Goal: Task Accomplishment & Management: Manage account settings

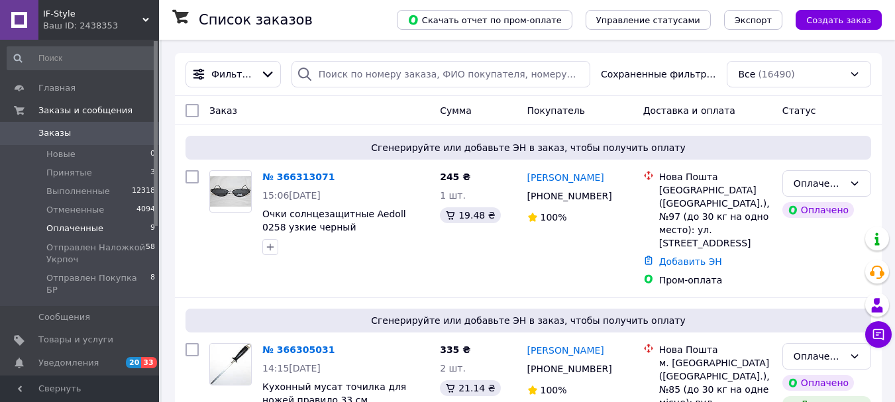
click at [83, 230] on span "Оплаченные" at bounding box center [74, 229] width 57 height 12
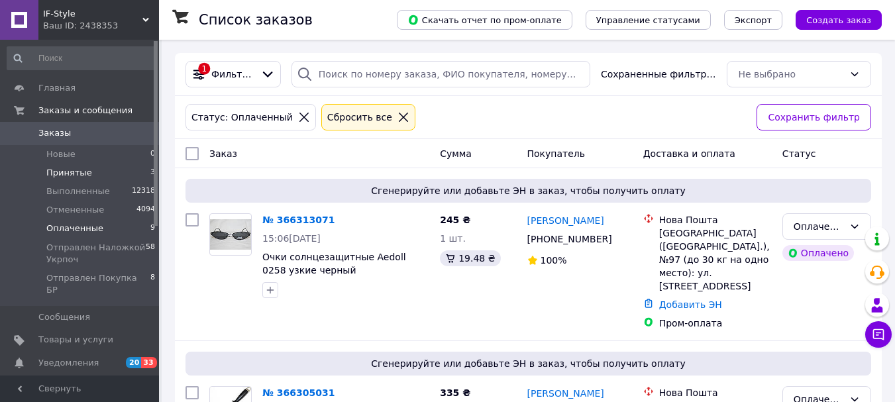
click at [65, 174] on span "Принятые" at bounding box center [69, 173] width 46 height 12
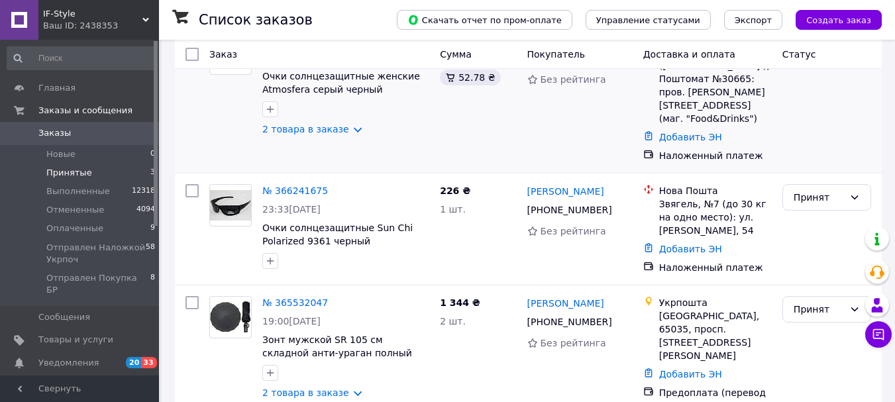
scroll to position [155, 0]
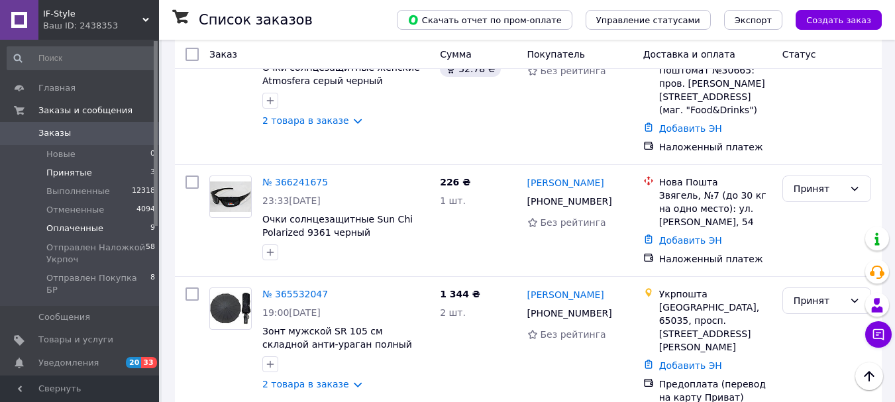
click at [88, 225] on span "Оплаченные" at bounding box center [74, 229] width 57 height 12
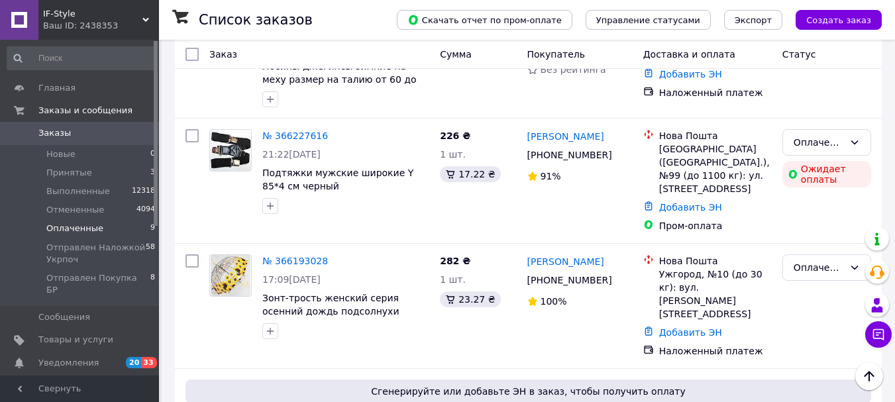
scroll to position [949, 0]
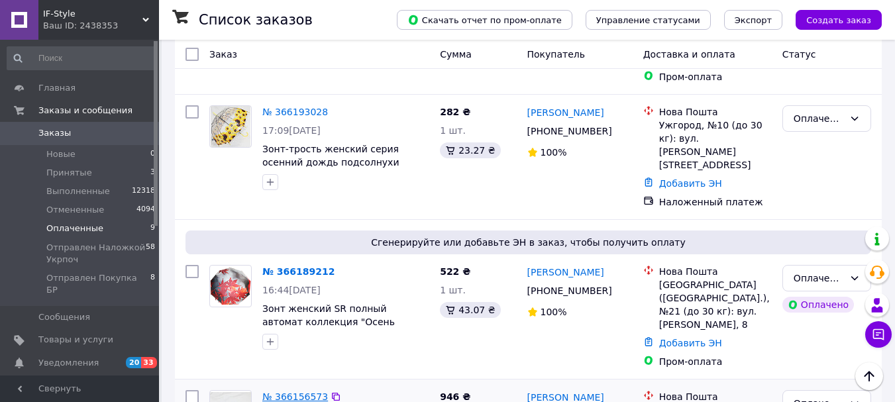
click at [286, 391] on link "№ 366156573" at bounding box center [295, 396] width 66 height 11
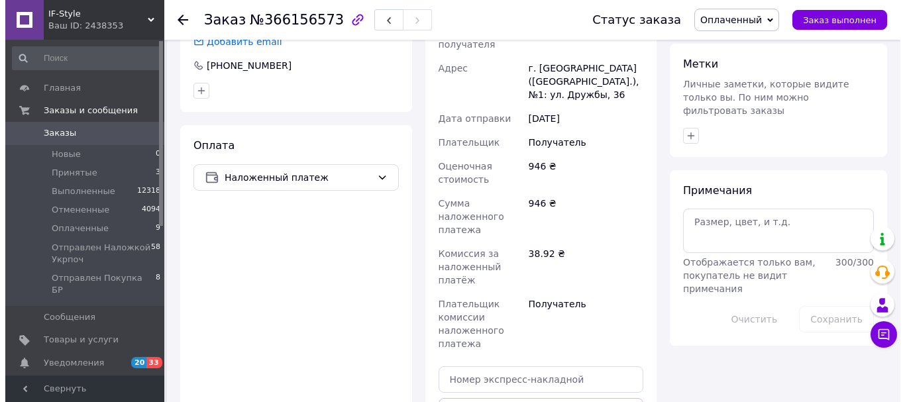
scroll to position [397, 0]
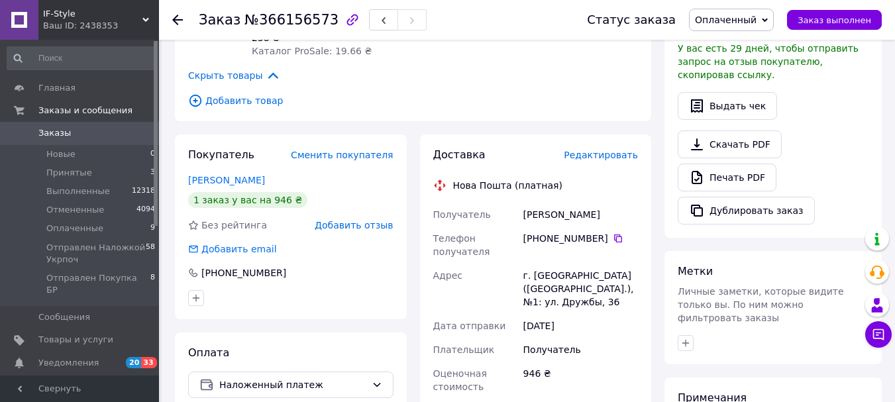
click at [595, 150] on span "Редактировать" at bounding box center [601, 155] width 74 height 11
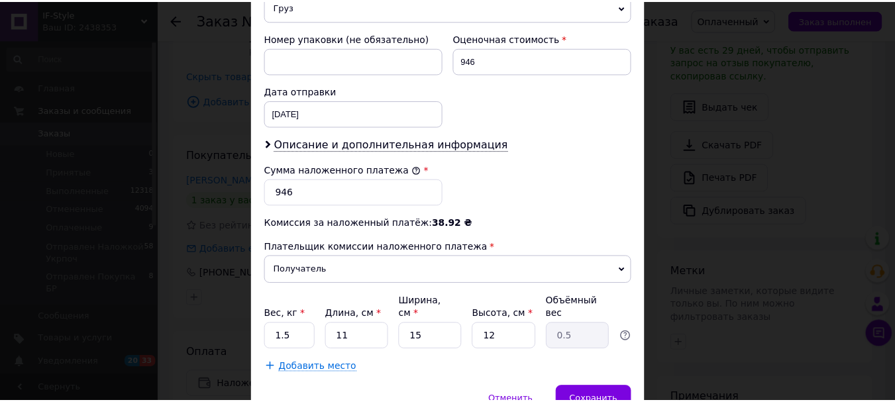
scroll to position [609, 0]
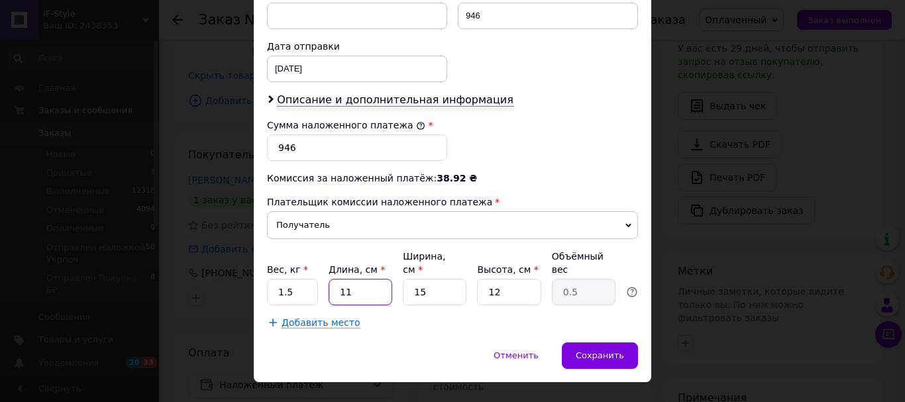
drag, startPoint x: 356, startPoint y: 266, endPoint x: 328, endPoint y: 259, distance: 28.6
click at [331, 279] on input "11" at bounding box center [360, 292] width 64 height 26
type input "2"
type input "0.1"
type input "25"
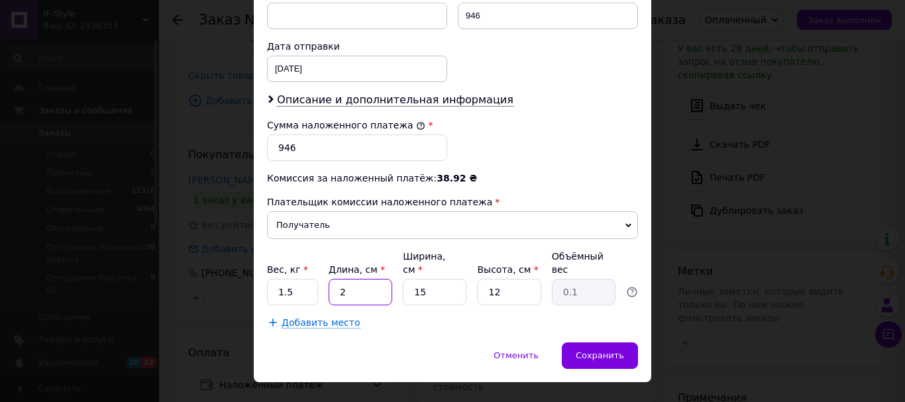
type input "1.13"
type input "25"
drag, startPoint x: 430, startPoint y: 268, endPoint x: 411, endPoint y: 261, distance: 20.3
click at [411, 279] on input "15" at bounding box center [435, 292] width 64 height 26
type input "2"
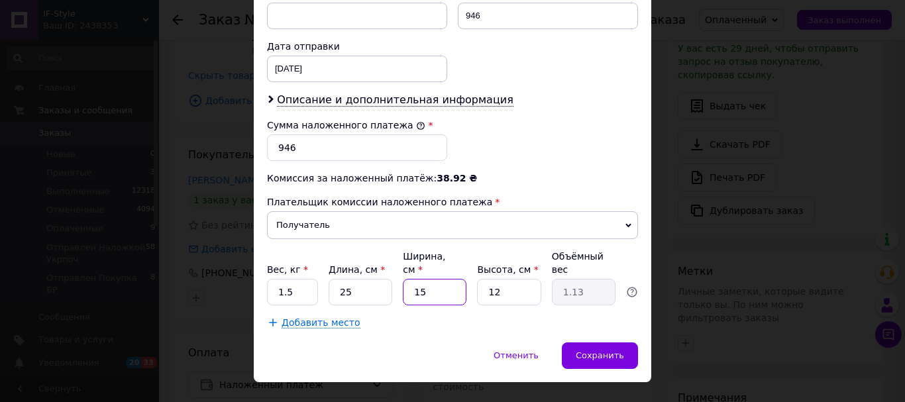
type input "0.15"
type input "25"
type input "1.88"
type input "25"
click at [595, 350] on span "Сохранить" at bounding box center [600, 355] width 48 height 10
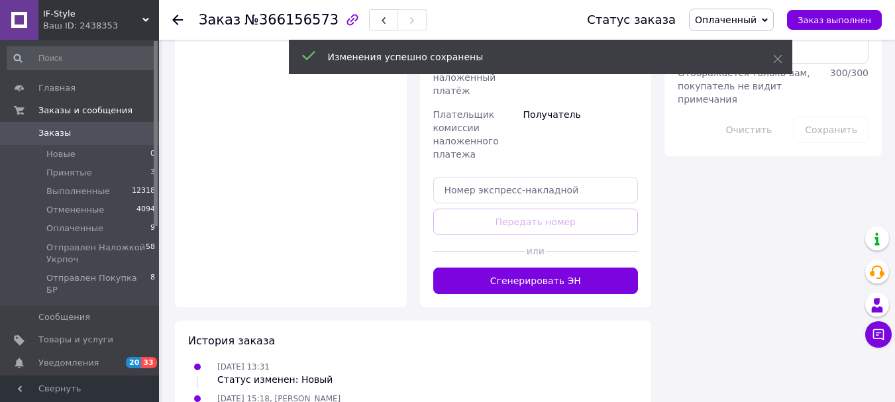
scroll to position [795, 0]
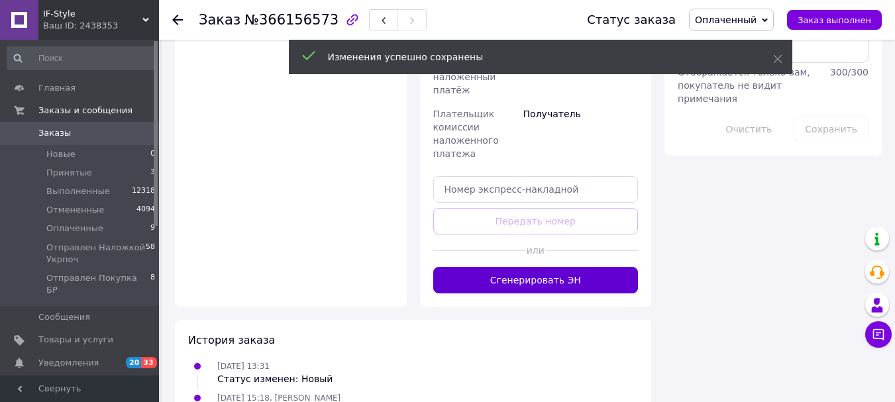
click at [560, 268] on button "Сгенерировать ЭН" at bounding box center [535, 280] width 205 height 26
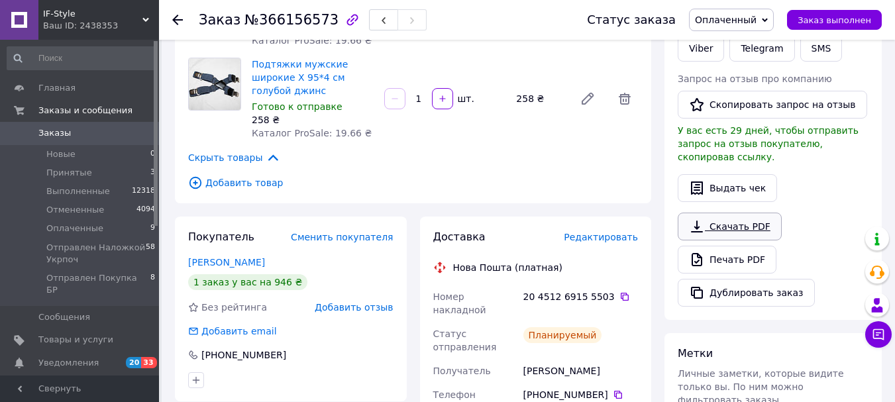
scroll to position [199, 0]
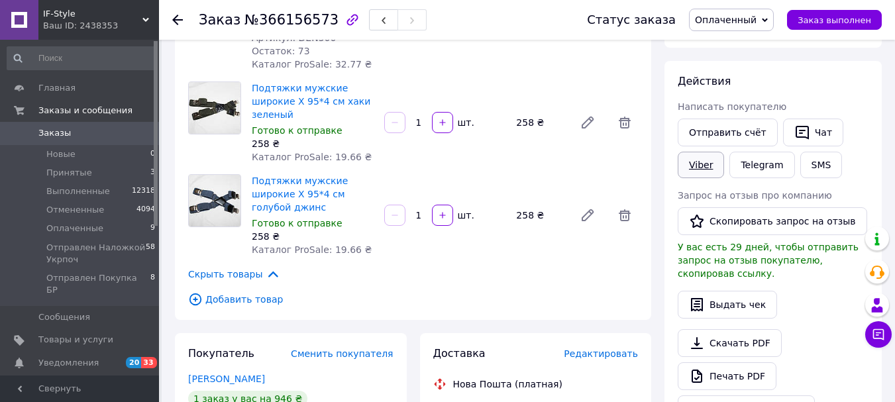
click at [711, 169] on link "Viber" at bounding box center [701, 165] width 46 height 26
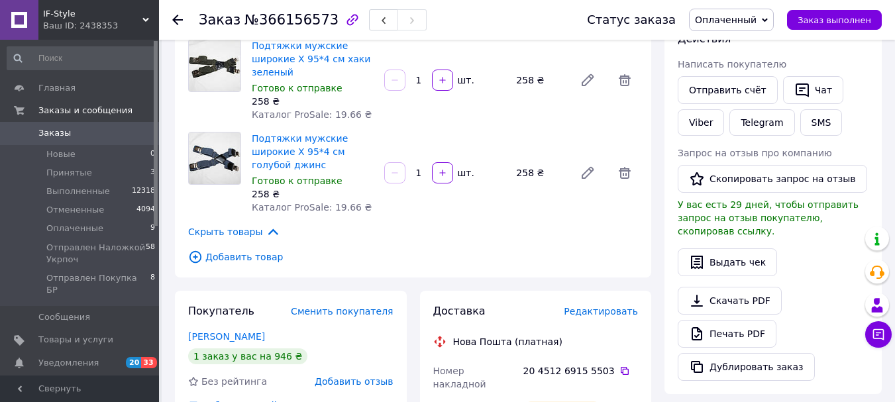
scroll to position [265, 0]
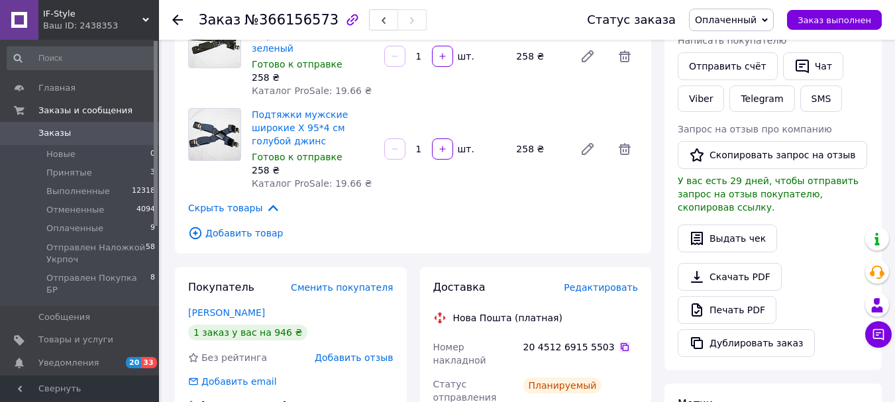
click at [619, 342] on icon at bounding box center [624, 347] width 11 height 11
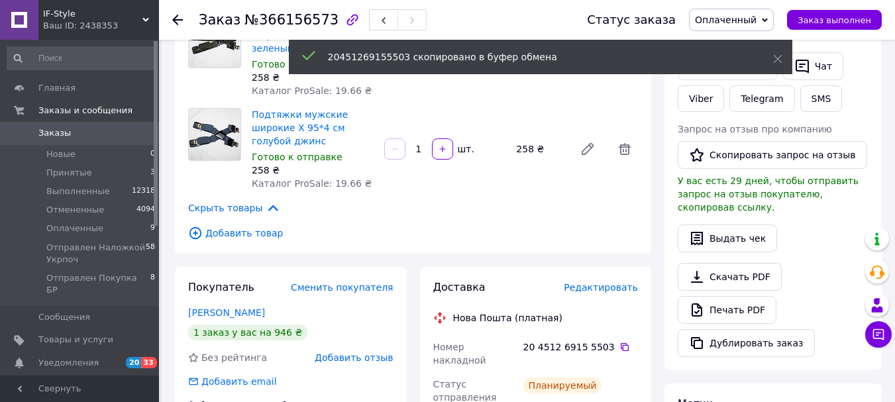
click at [756, 15] on span "Оплаченный" at bounding box center [726, 20] width 62 height 11
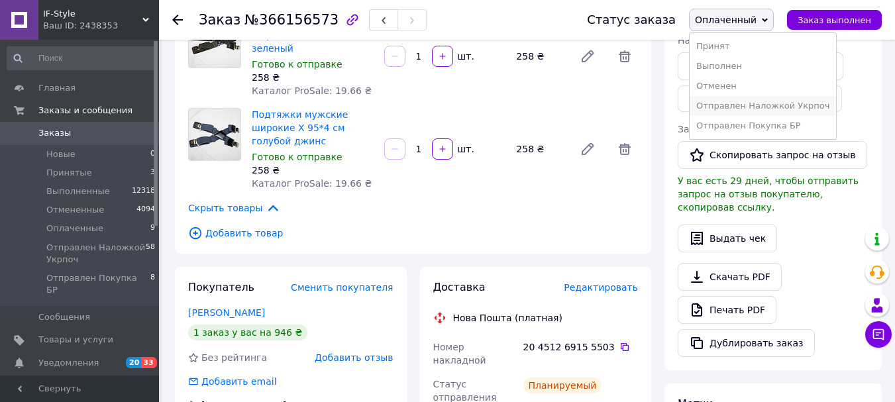
click at [768, 110] on li "Отправлен Наложкой Укрпоч" at bounding box center [762, 106] width 146 height 20
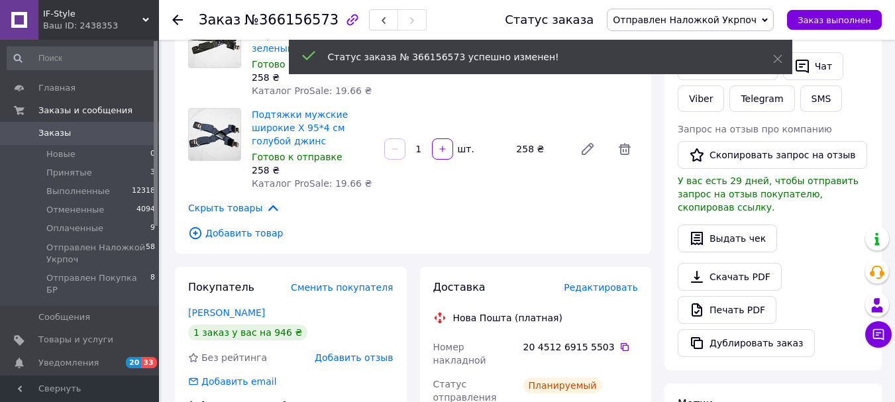
click at [783, 59] on div "Статус заказа № 366156573 успешно изменен!" at bounding box center [540, 57] width 503 height 34
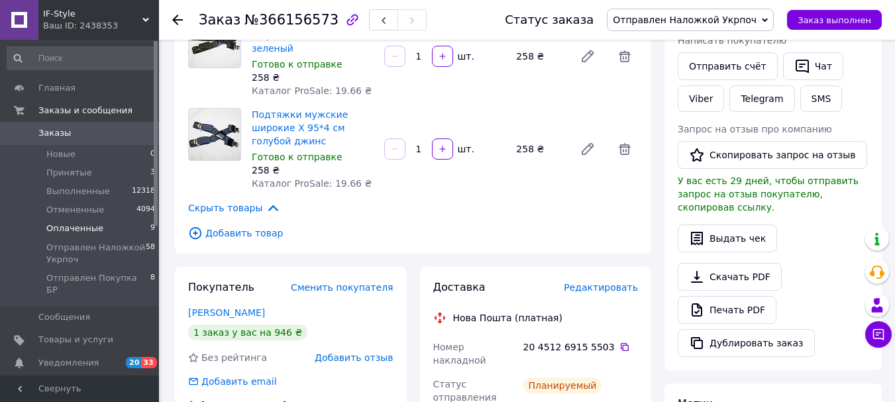
click at [87, 230] on span "Оплаченные" at bounding box center [74, 229] width 57 height 12
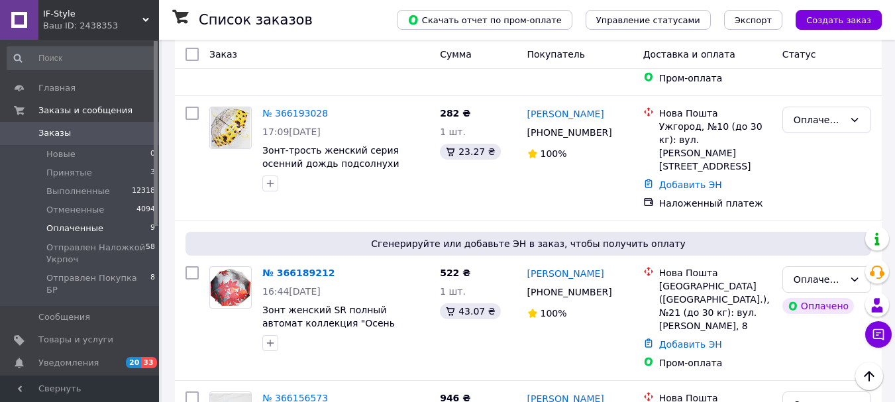
scroll to position [954, 0]
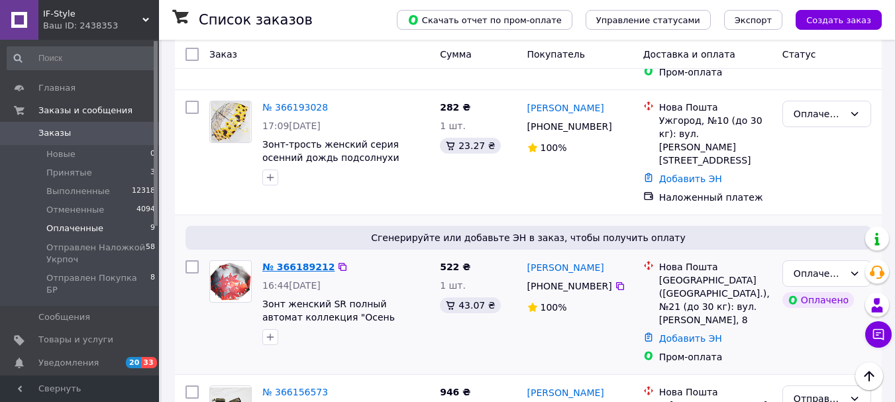
click at [300, 262] on link "№ 366189212" at bounding box center [298, 267] width 72 height 11
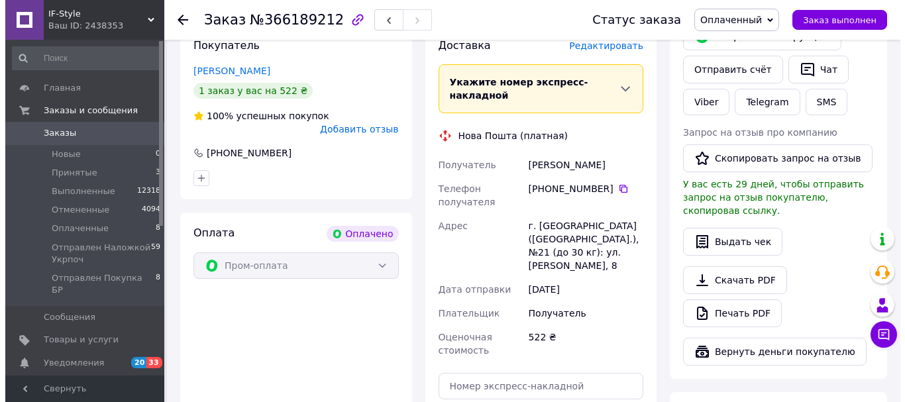
scroll to position [536, 0]
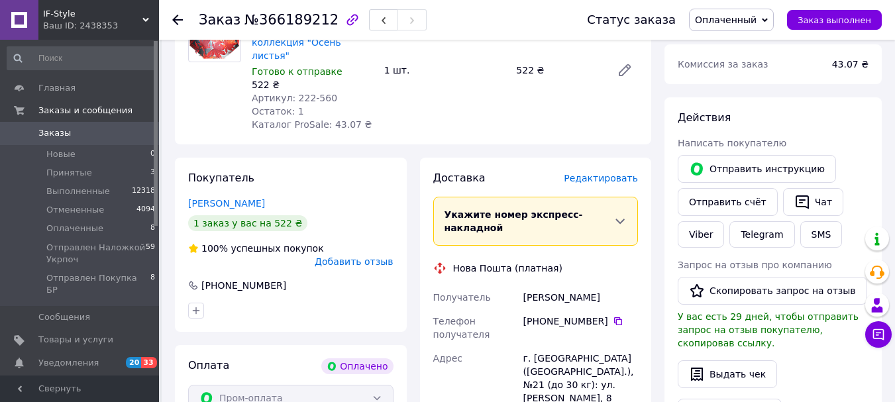
click at [603, 173] on span "Редактировать" at bounding box center [601, 178] width 74 height 11
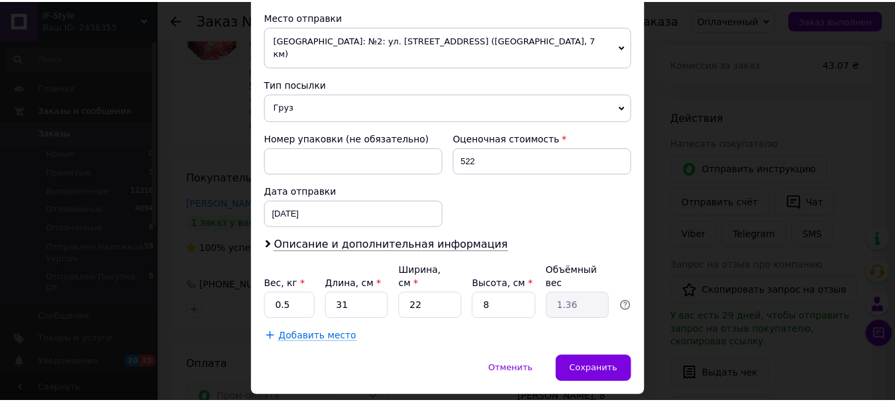
scroll to position [478, 0]
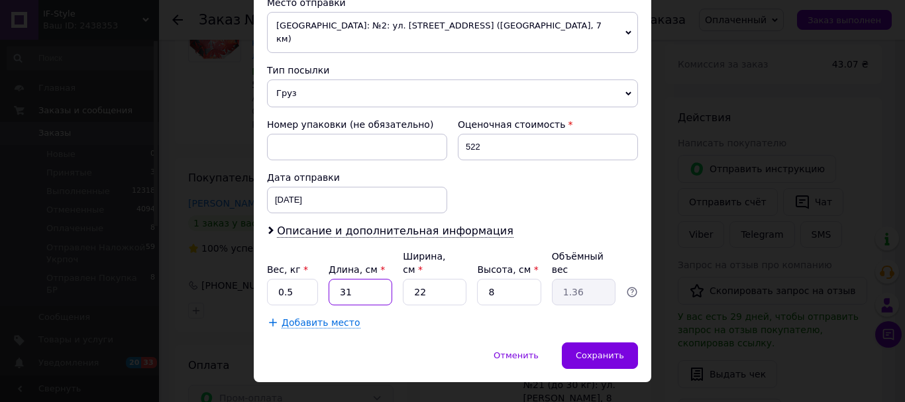
drag, startPoint x: 350, startPoint y: 265, endPoint x: 344, endPoint y: 261, distance: 7.2
click at [344, 279] on input "31" at bounding box center [360, 292] width 64 height 26
type input "33"
type input "1.45"
drag, startPoint x: 356, startPoint y: 270, endPoint x: 343, endPoint y: 268, distance: 12.9
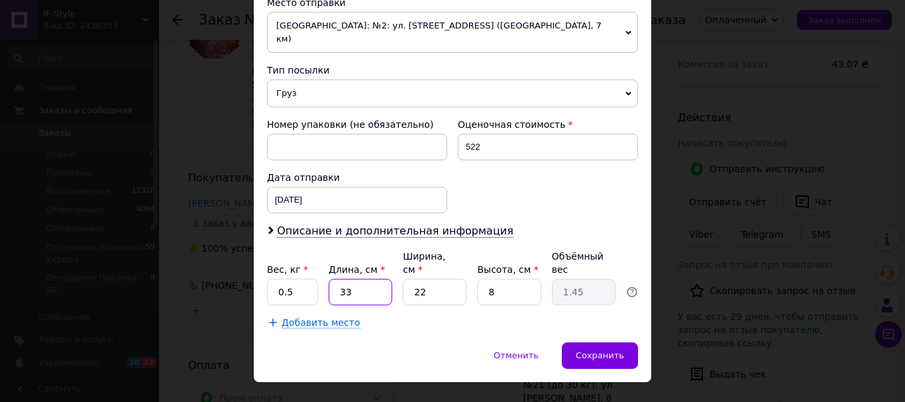
click at [343, 279] on input "33" at bounding box center [360, 292] width 64 height 26
type input "35"
type input "1.54"
type input "35"
click at [605, 342] on div "Сохранить" at bounding box center [600, 355] width 76 height 26
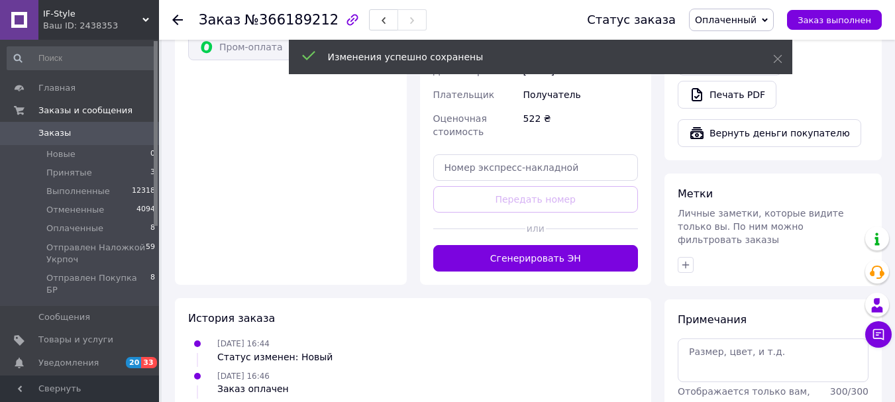
scroll to position [933, 0]
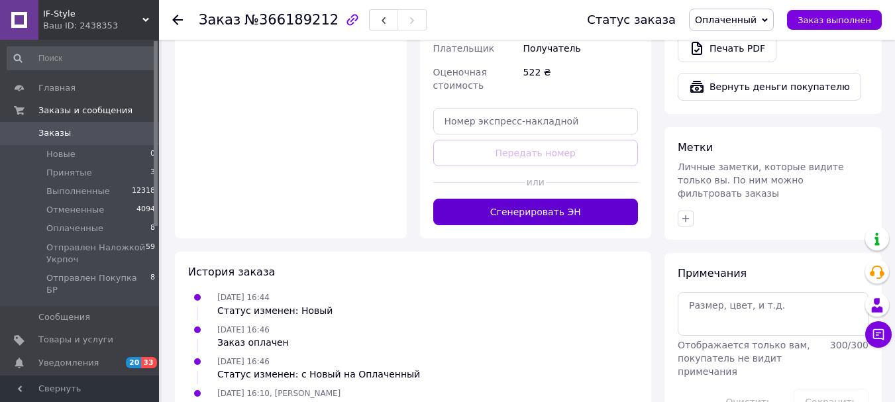
click at [554, 199] on button "Сгенерировать ЭН" at bounding box center [535, 212] width 205 height 26
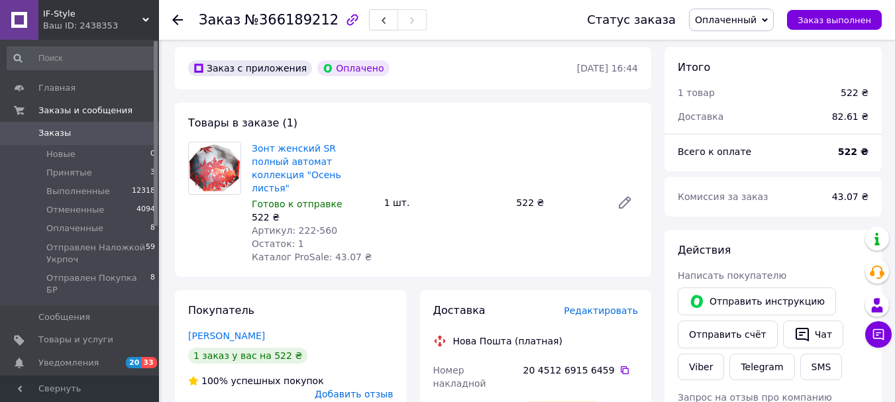
scroll to position [470, 0]
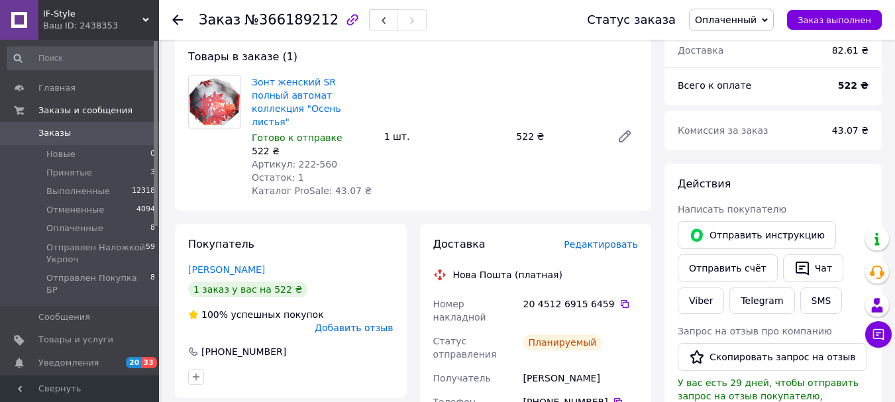
click at [770, 23] on span "Оплаченный" at bounding box center [731, 20] width 85 height 23
click at [768, 125] on li "Отправлен Покупка БР" at bounding box center [762, 126] width 146 height 20
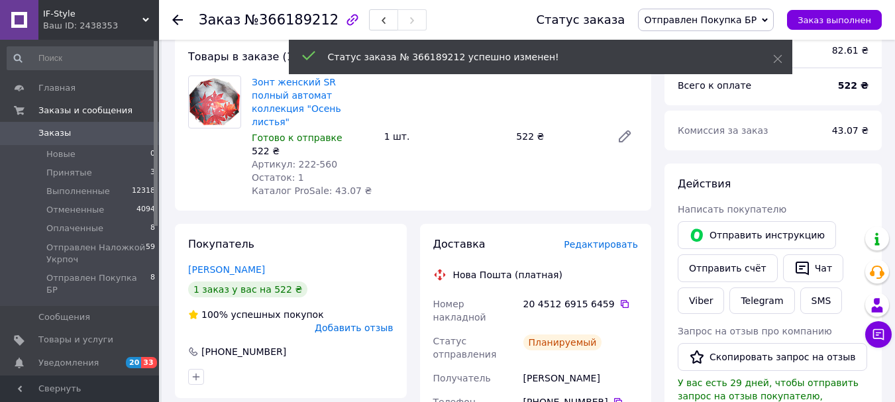
click at [703, 288] on link "Viber" at bounding box center [701, 300] width 46 height 26
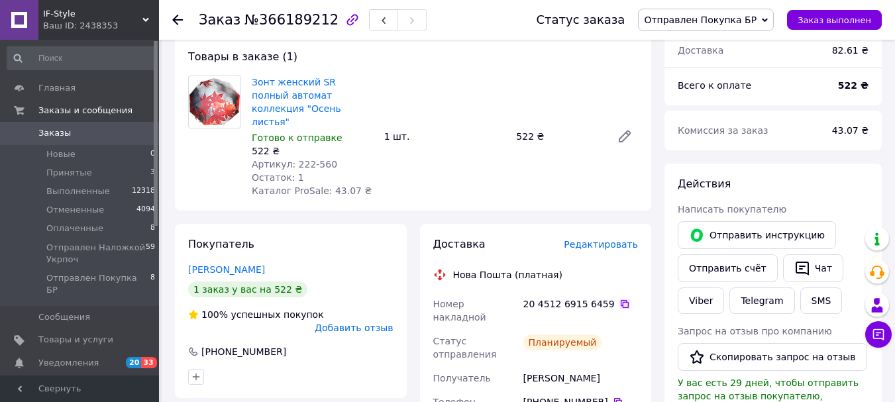
click at [619, 299] on icon at bounding box center [624, 304] width 11 height 11
click at [90, 227] on span "Оплаченные" at bounding box center [74, 229] width 57 height 12
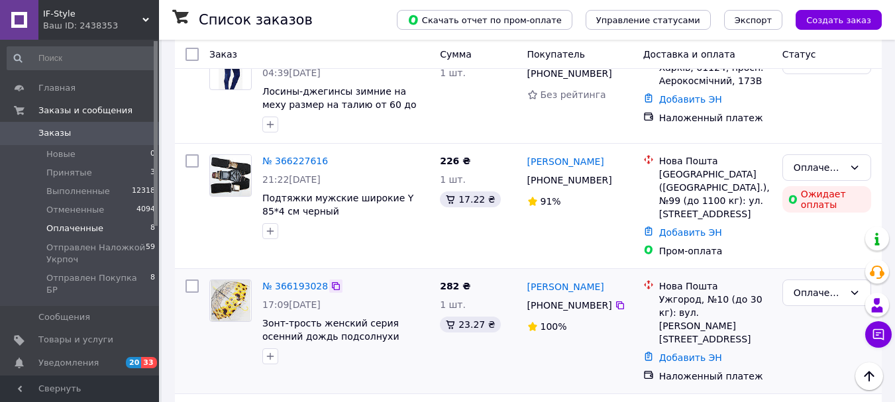
scroll to position [776, 0]
click at [297, 280] on link "№ 366193028" at bounding box center [295, 285] width 66 height 11
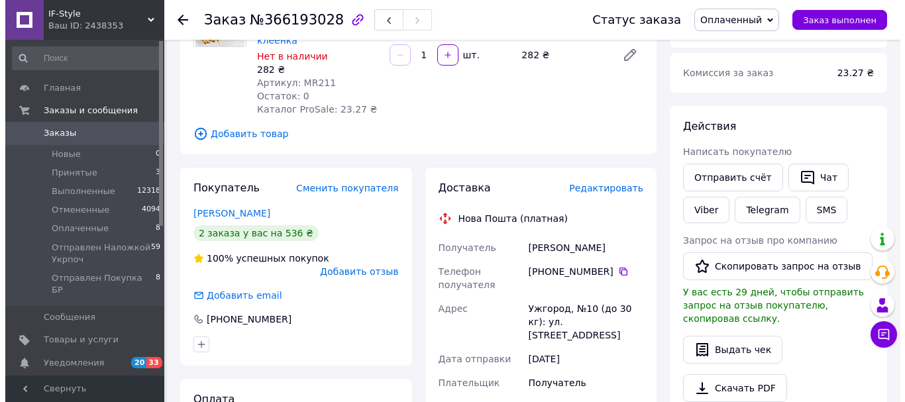
scroll to position [132, 0]
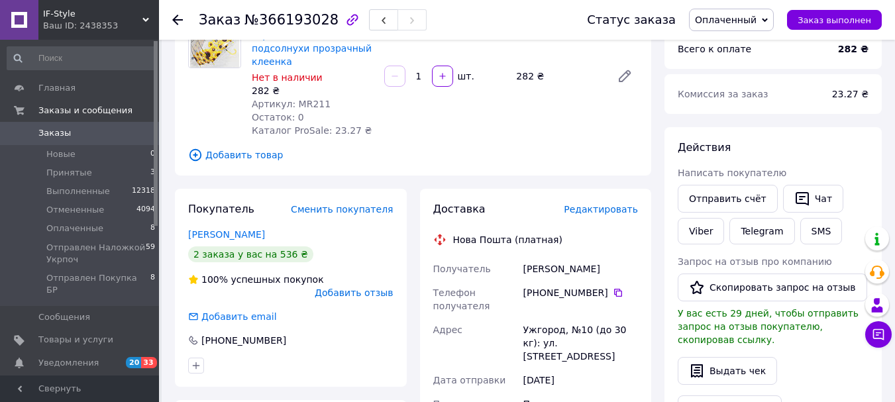
click at [579, 204] on span "Редактировать" at bounding box center [601, 209] width 74 height 11
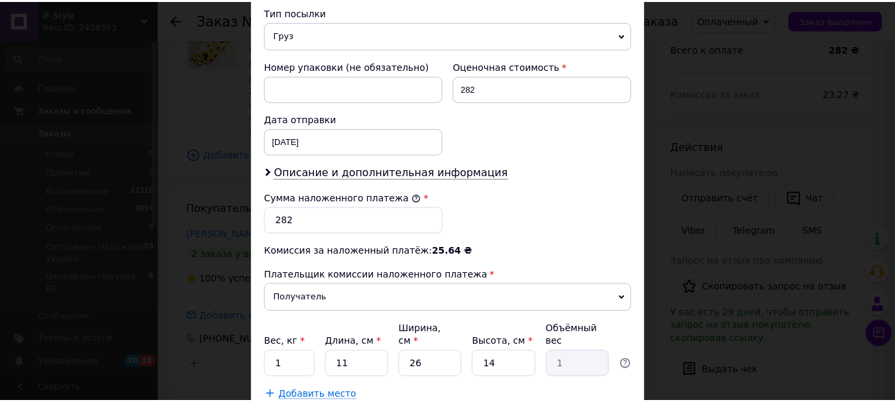
scroll to position [609, 0]
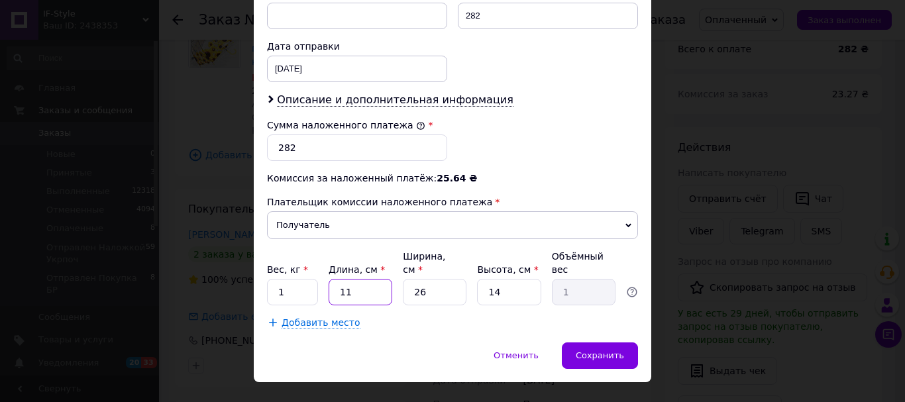
drag, startPoint x: 372, startPoint y: 265, endPoint x: 334, endPoint y: 259, distance: 38.2
click at [334, 279] on input "11" at bounding box center [360, 292] width 64 height 26
type input "8"
type input "0.73"
type input "85"
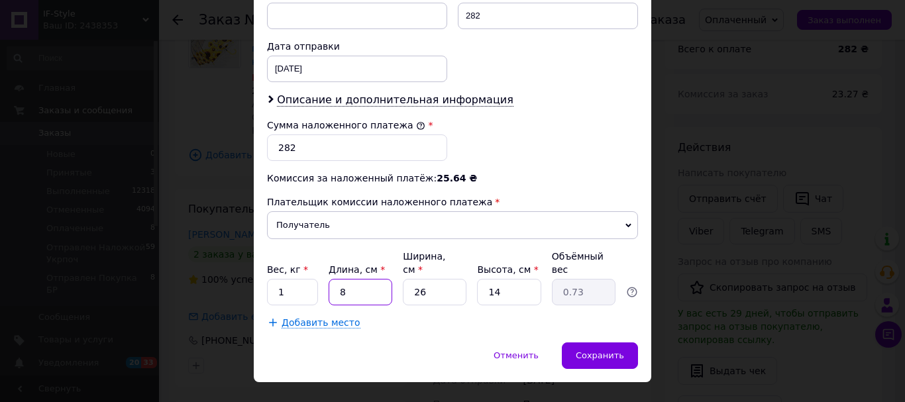
type input "7.74"
type input "85"
drag, startPoint x: 422, startPoint y: 267, endPoint x: 411, endPoint y: 262, distance: 11.8
click at [411, 279] on input "26" at bounding box center [435, 292] width 64 height 26
type input "7"
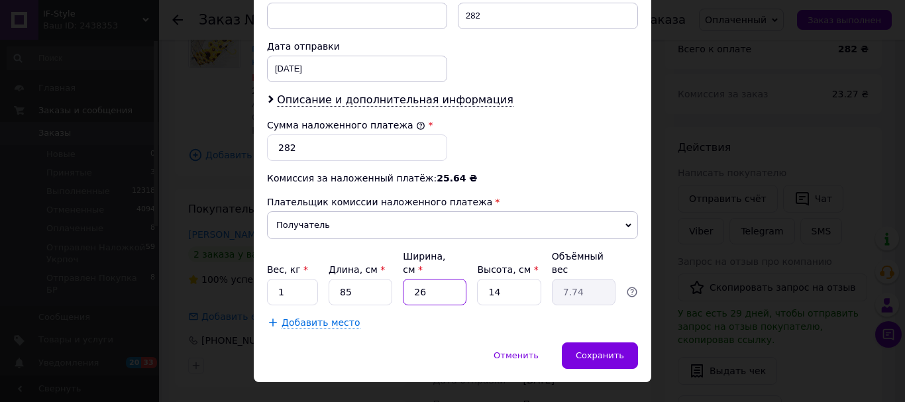
type input "2.08"
drag, startPoint x: 421, startPoint y: 263, endPoint x: 412, endPoint y: 258, distance: 10.4
click at [412, 279] on input "7" at bounding box center [435, 292] width 64 height 26
type input "7"
click at [493, 279] on input "14" at bounding box center [509, 292] width 64 height 26
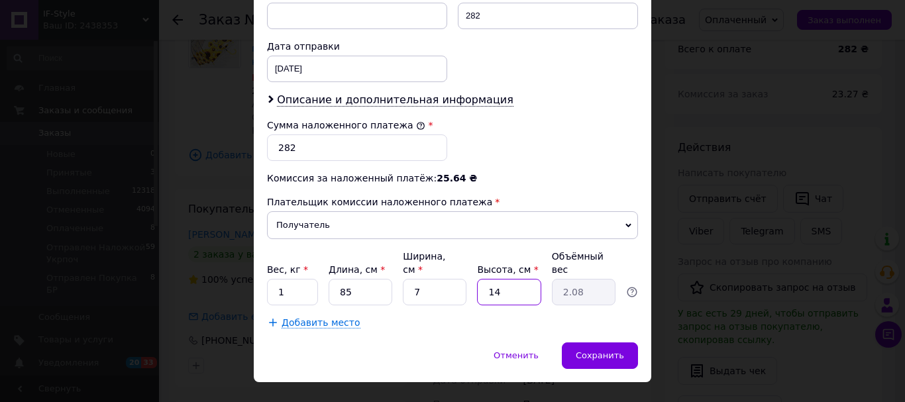
type input "18"
type input "2.68"
click at [493, 279] on input "18" at bounding box center [509, 292] width 64 height 26
type input "18"
click at [591, 350] on span "Сохранить" at bounding box center [600, 355] width 48 height 10
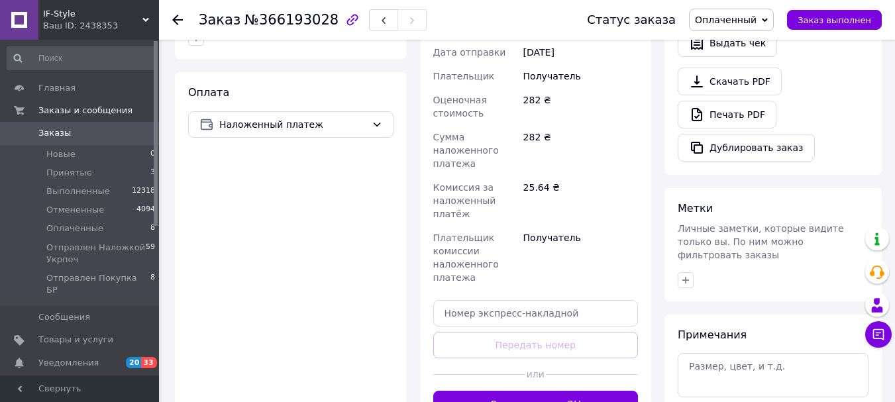
scroll to position [464, 0]
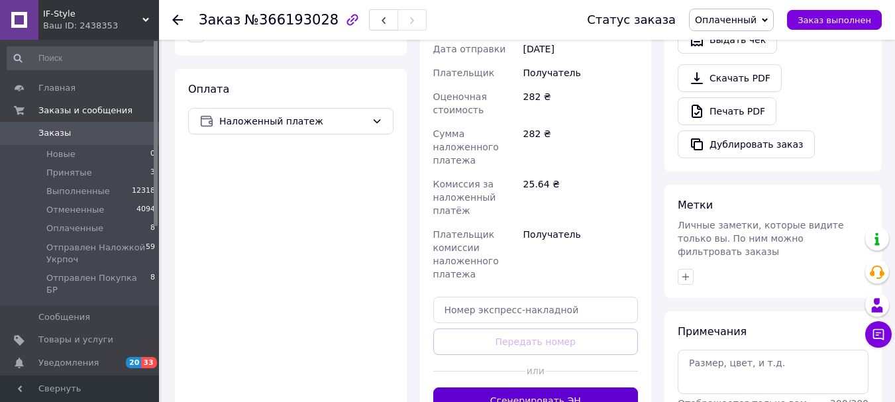
click at [548, 387] on button "Сгенерировать ЭН" at bounding box center [535, 400] width 205 height 26
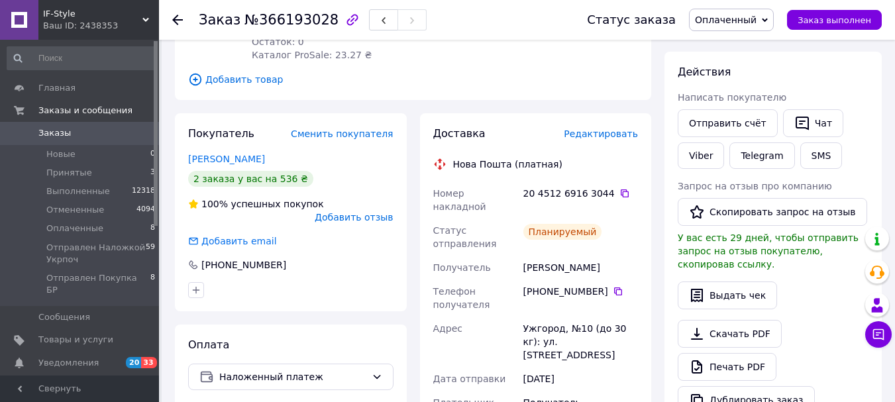
scroll to position [199, 0]
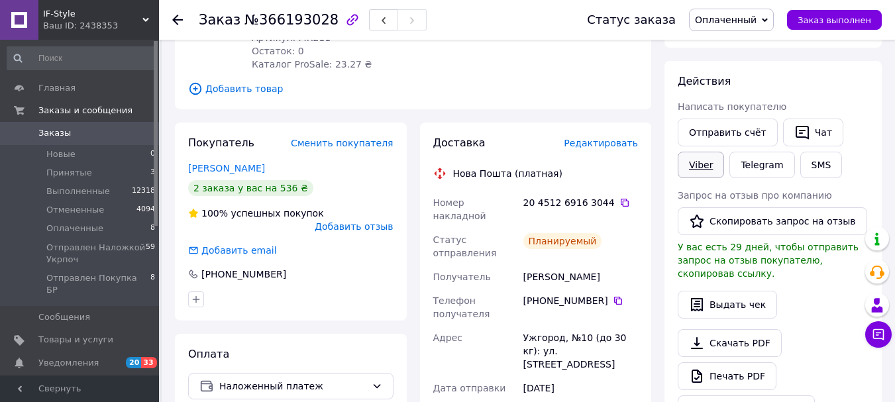
click at [715, 166] on link "Viber" at bounding box center [701, 165] width 46 height 26
click at [619, 197] on icon at bounding box center [624, 202] width 11 height 11
click at [719, 18] on span "Оплаченный" at bounding box center [726, 20] width 62 height 11
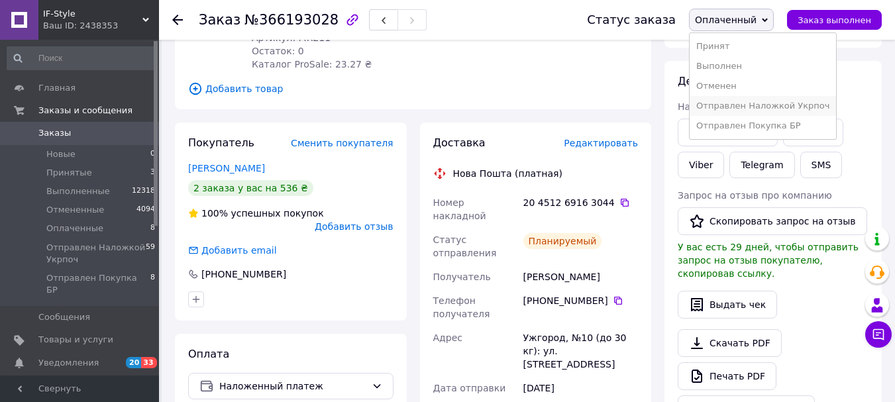
click at [762, 110] on li "Отправлен Наложкой Укрпоч" at bounding box center [762, 106] width 146 height 20
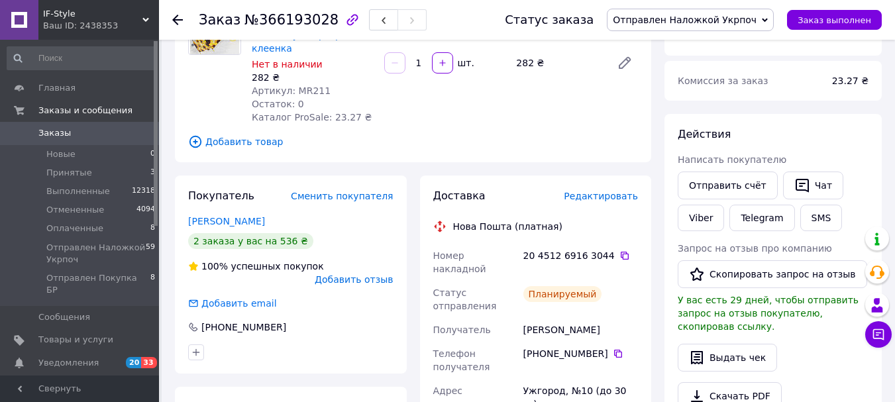
scroll to position [66, 0]
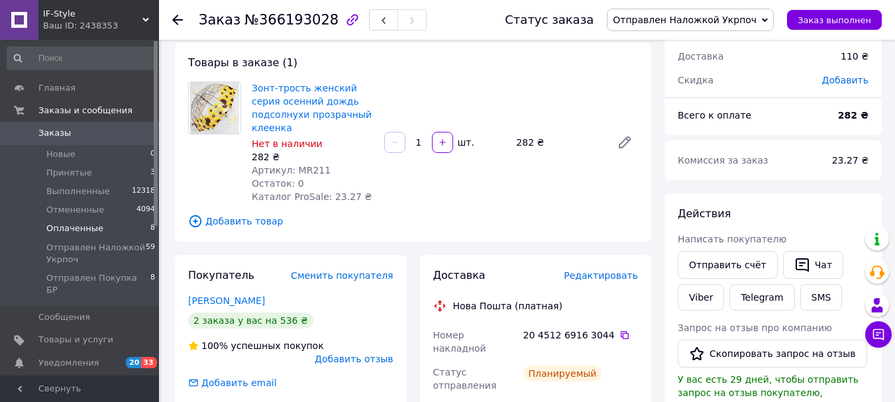
click at [101, 225] on li "Оплаченные 8" at bounding box center [81, 228] width 163 height 19
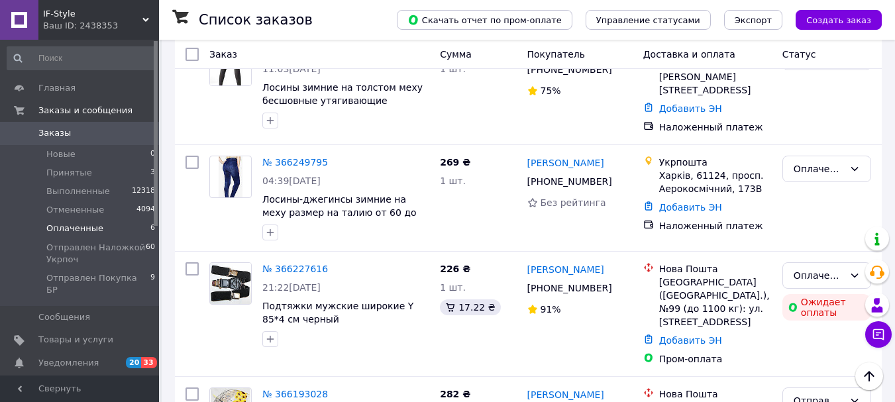
scroll to position [687, 0]
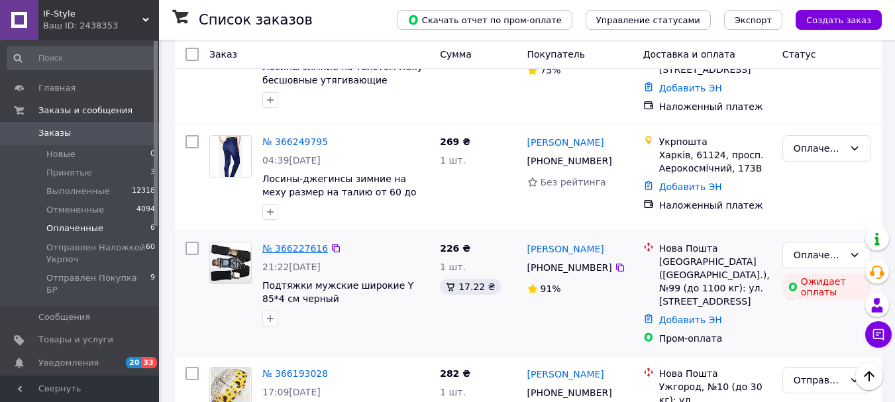
click at [292, 243] on link "№ 366227616" at bounding box center [295, 248] width 66 height 11
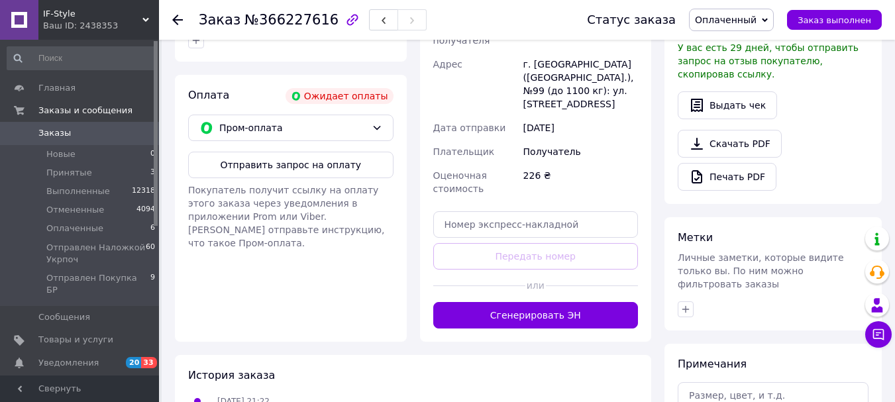
scroll to position [270, 0]
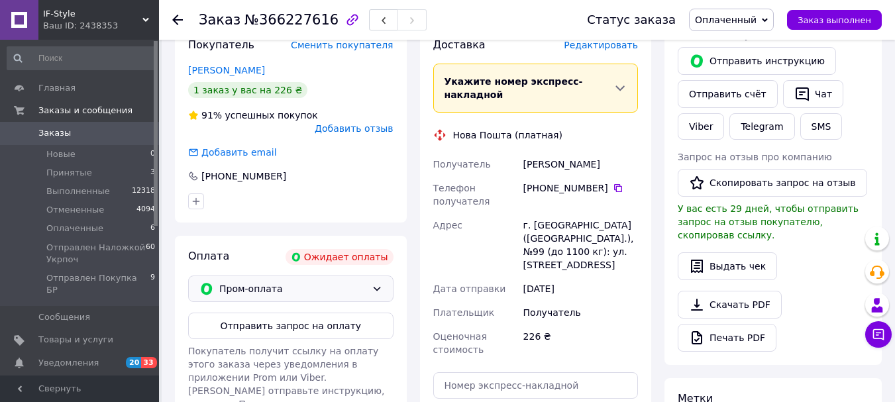
click at [237, 281] on span "Пром-оплата" at bounding box center [292, 288] width 147 height 15
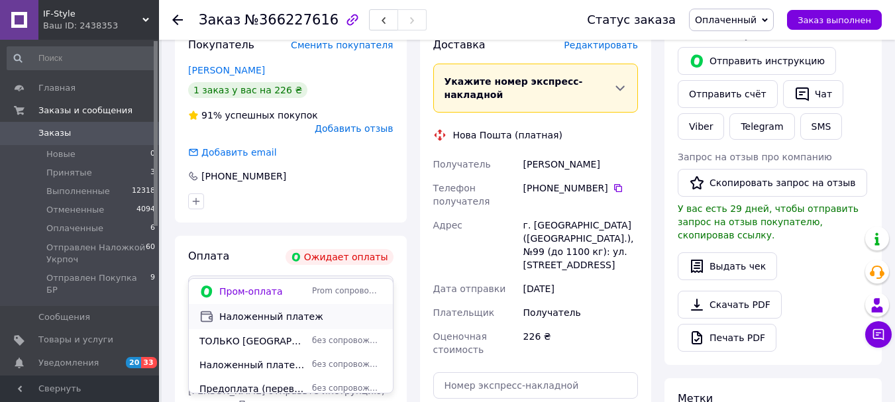
click at [263, 316] on span "Наложенный платеж" at bounding box center [300, 316] width 163 height 13
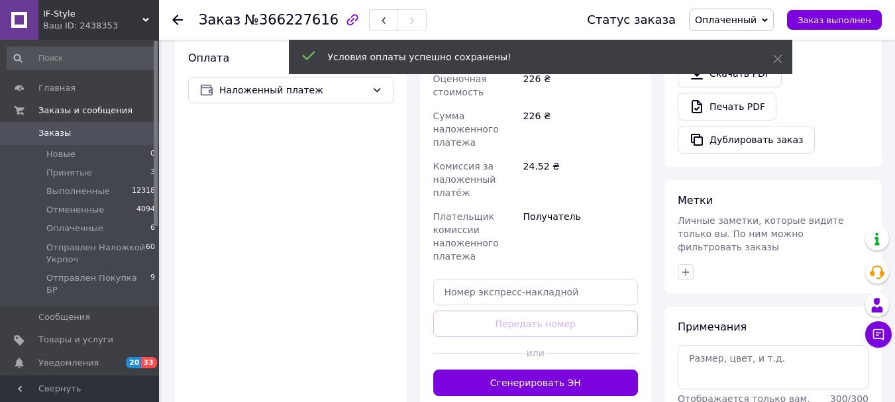
scroll to position [469, 0]
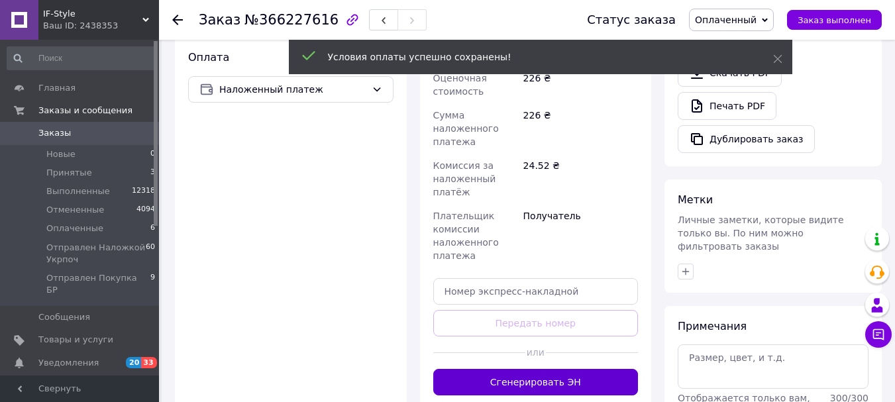
click at [541, 369] on button "Сгенерировать ЭН" at bounding box center [535, 382] width 205 height 26
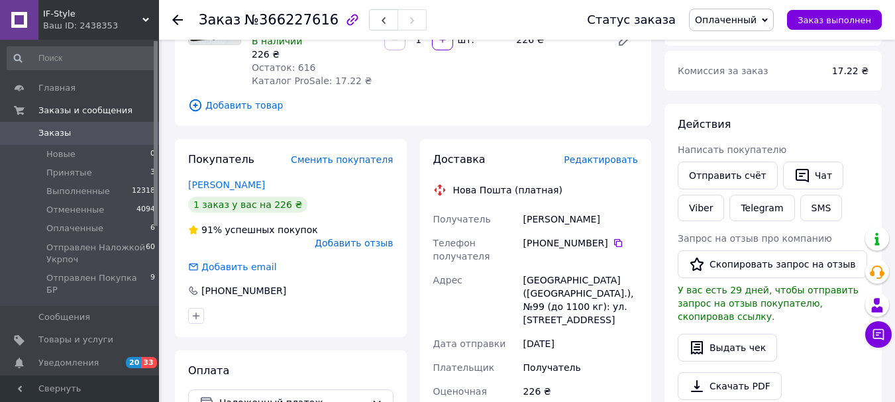
scroll to position [72, 0]
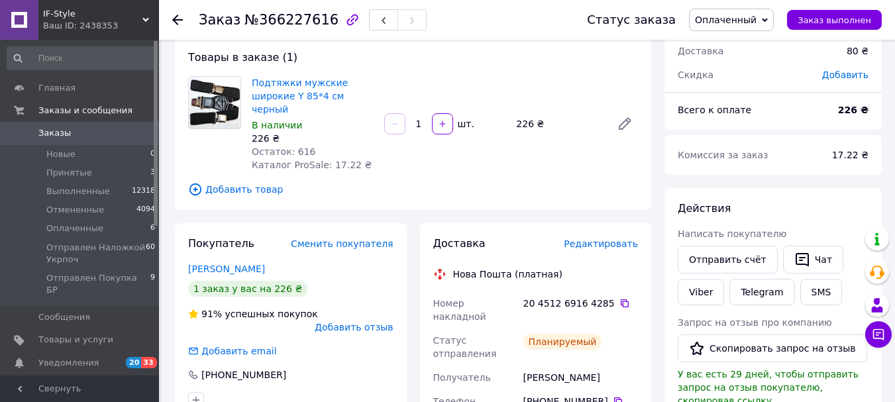
click at [768, 17] on icon at bounding box center [765, 20] width 6 height 6
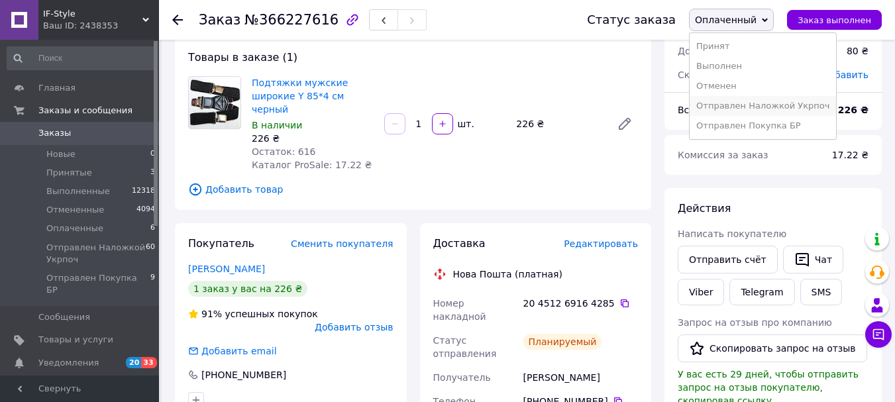
click at [777, 105] on li "Отправлен Наложкой Укрпоч" at bounding box center [762, 106] width 146 height 20
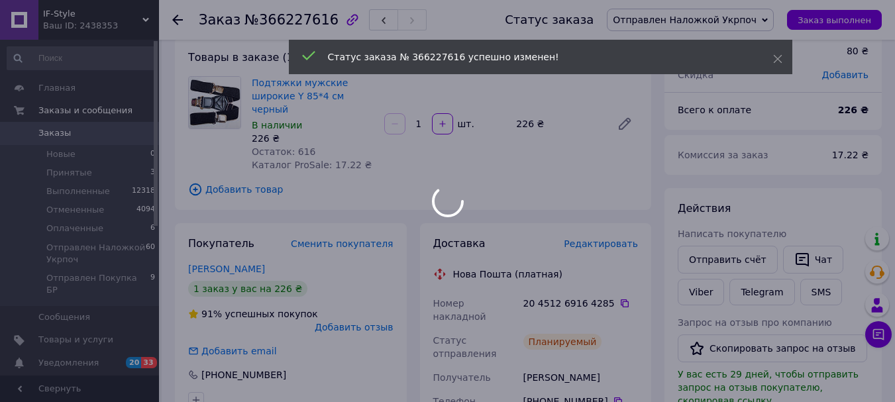
click at [694, 289] on div at bounding box center [447, 201] width 895 height 402
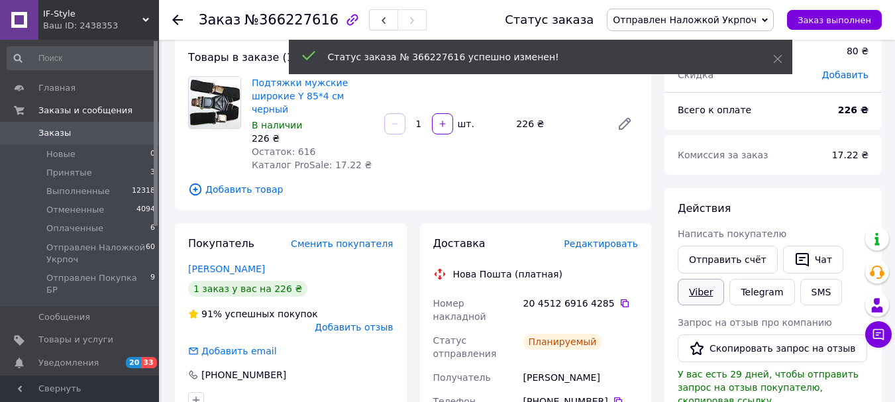
click at [695, 294] on link "Viber" at bounding box center [701, 292] width 46 height 26
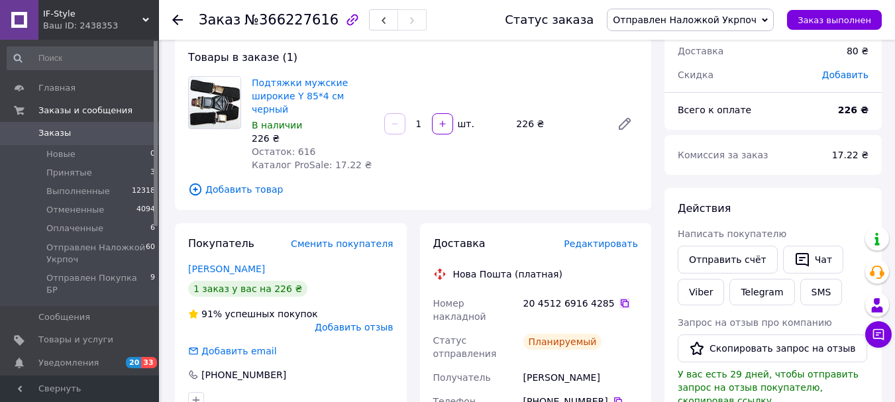
click at [619, 298] on icon at bounding box center [624, 303] width 11 height 11
click at [88, 227] on span "Оплаченные" at bounding box center [74, 229] width 57 height 12
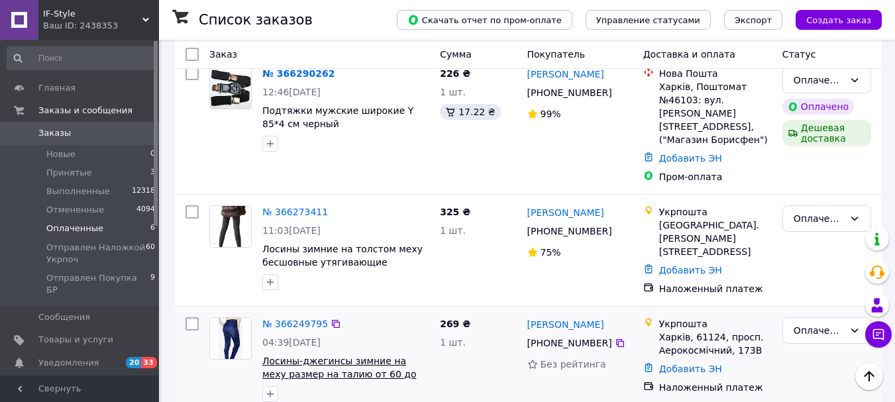
scroll to position [589, 0]
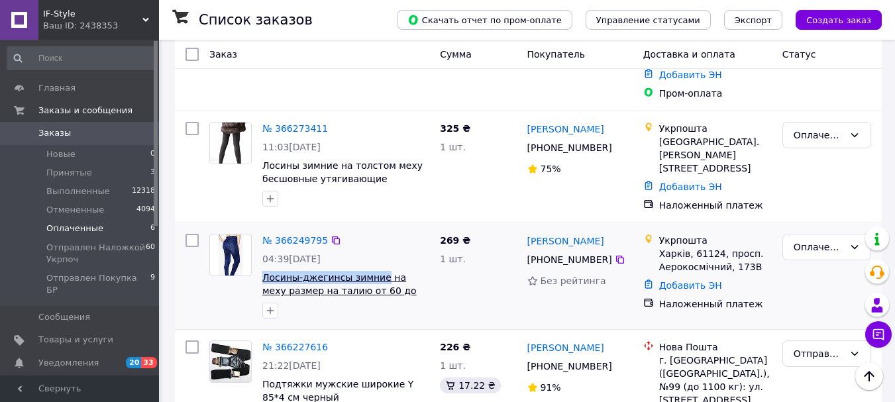
drag, startPoint x: 257, startPoint y: 205, endPoint x: 375, endPoint y: 205, distance: 117.9
click at [375, 228] on div "№ 366249795 04:39[DATE] Лосины-джегинсы зимние на меху размер на талию от 60 до…" at bounding box center [345, 275] width 177 height 95
copy span "Лосины-джегинсы зимние"
click at [283, 235] on link "№ 366249795" at bounding box center [295, 240] width 66 height 11
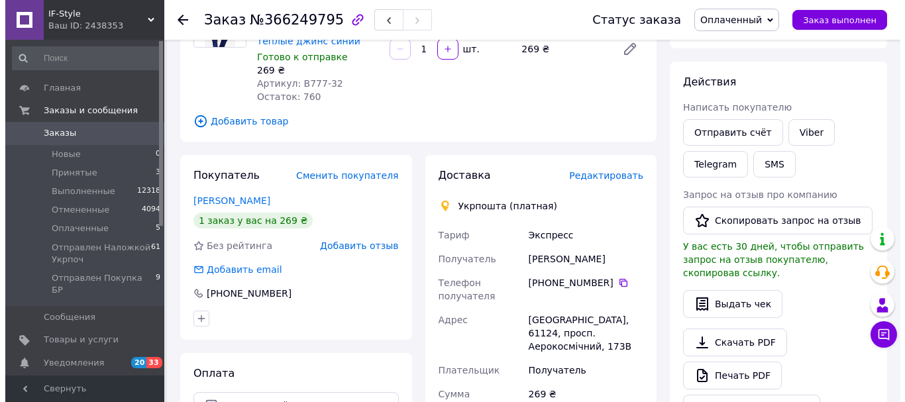
scroll to position [199, 0]
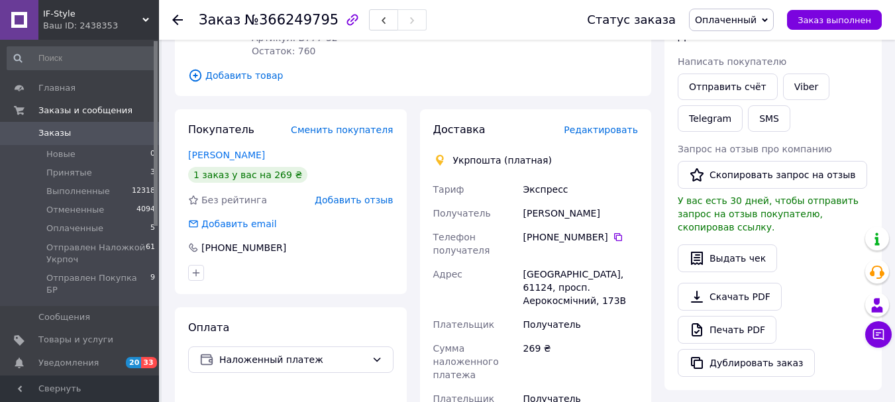
click at [608, 132] on span "Редактировать" at bounding box center [601, 130] width 74 height 11
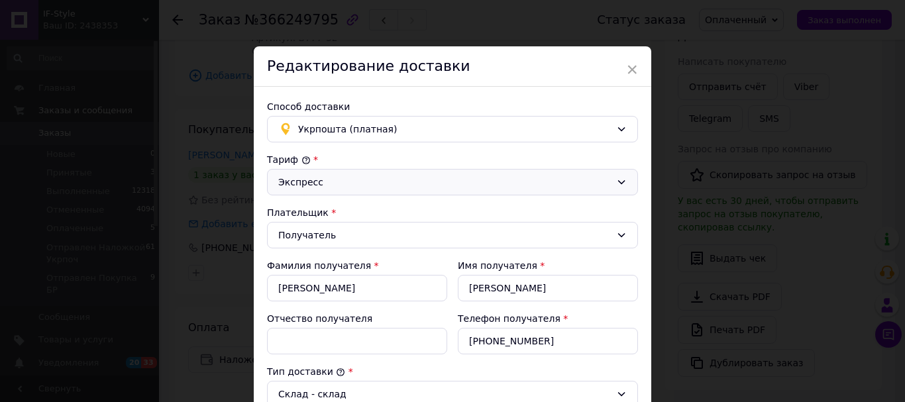
click at [327, 184] on div "Экспресс" at bounding box center [444, 182] width 332 height 15
click at [319, 207] on li "Стандарт" at bounding box center [451, 211] width 370 height 24
drag, startPoint x: 631, startPoint y: 72, endPoint x: 566, endPoint y: 123, distance: 82.4
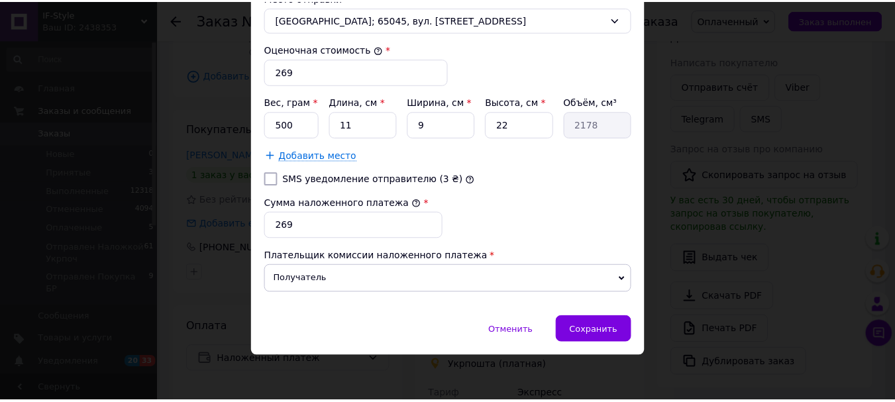
scroll to position [534, 0]
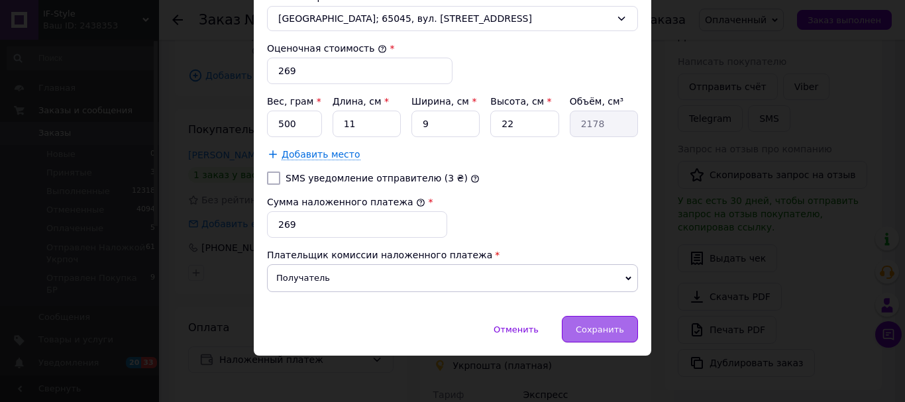
click at [598, 325] on span "Сохранить" at bounding box center [600, 330] width 48 height 10
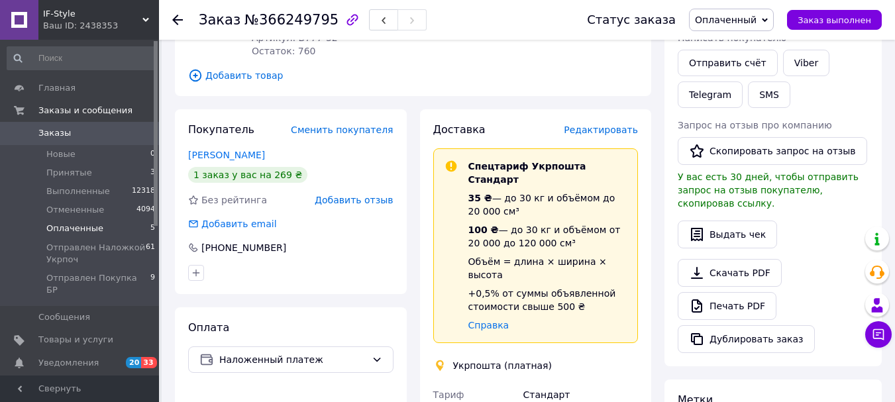
click at [79, 225] on span "Оплаченные" at bounding box center [74, 229] width 57 height 12
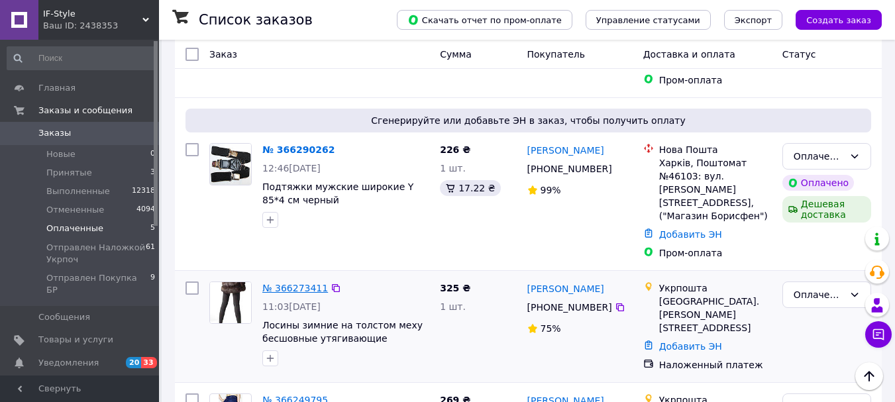
scroll to position [458, 0]
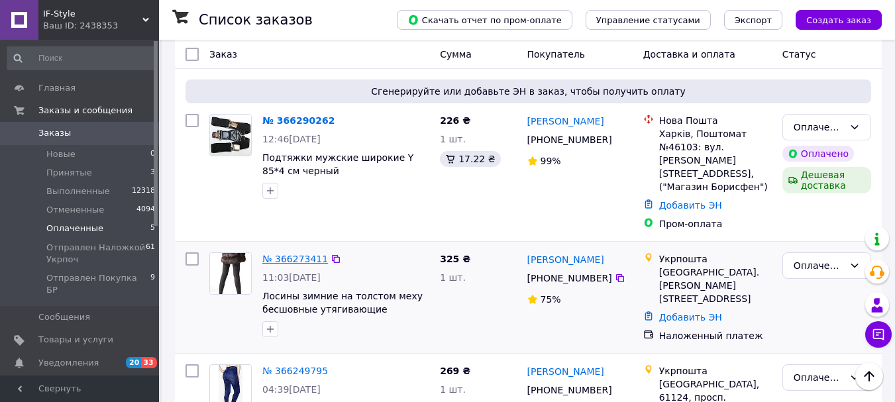
click at [291, 254] on link "№ 366273411" at bounding box center [295, 259] width 66 height 11
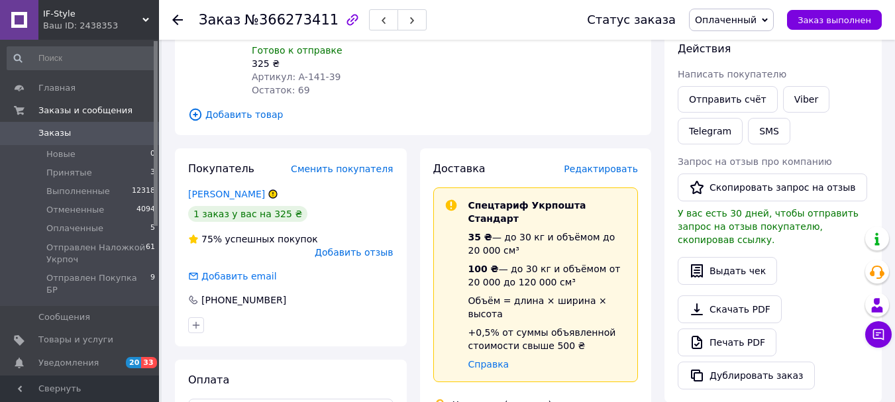
scroll to position [199, 0]
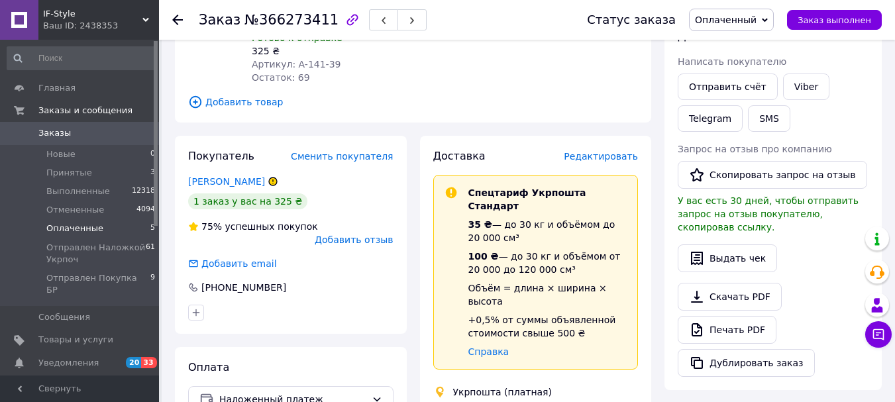
click at [91, 231] on span "Оплаченные" at bounding box center [74, 229] width 57 height 12
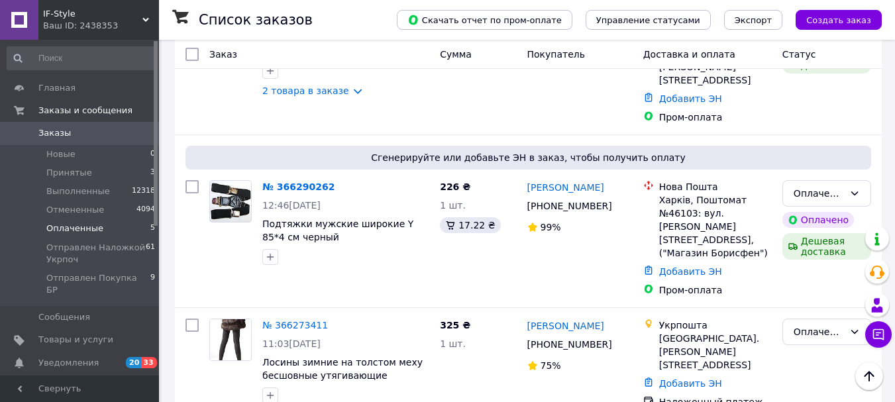
scroll to position [326, 0]
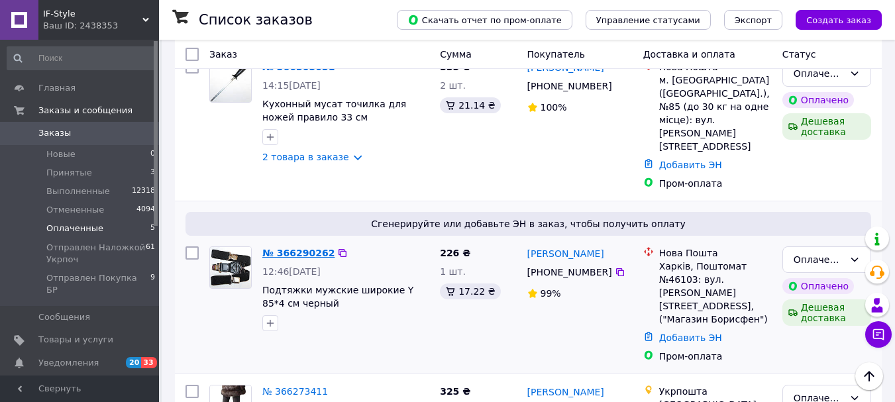
click at [298, 248] on link "№ 366290262" at bounding box center [298, 253] width 72 height 11
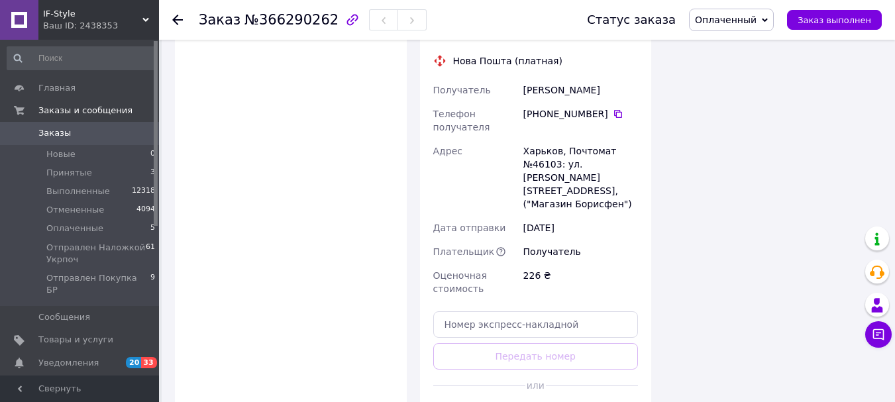
scroll to position [950, 0]
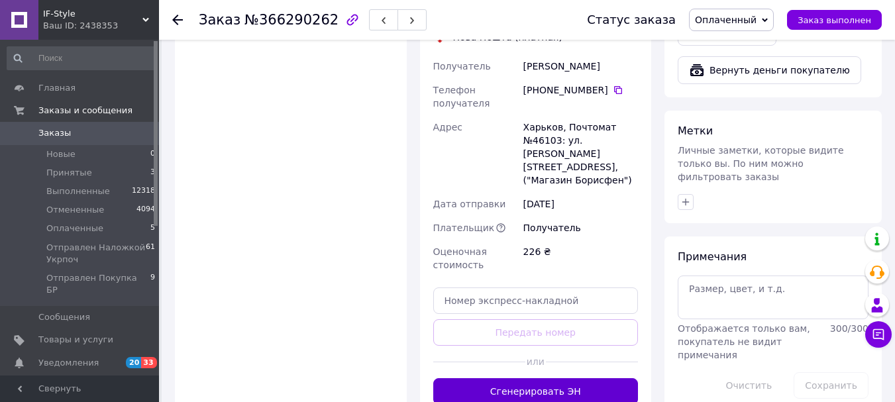
click at [574, 378] on button "Сгенерировать ЭН" at bounding box center [535, 391] width 205 height 26
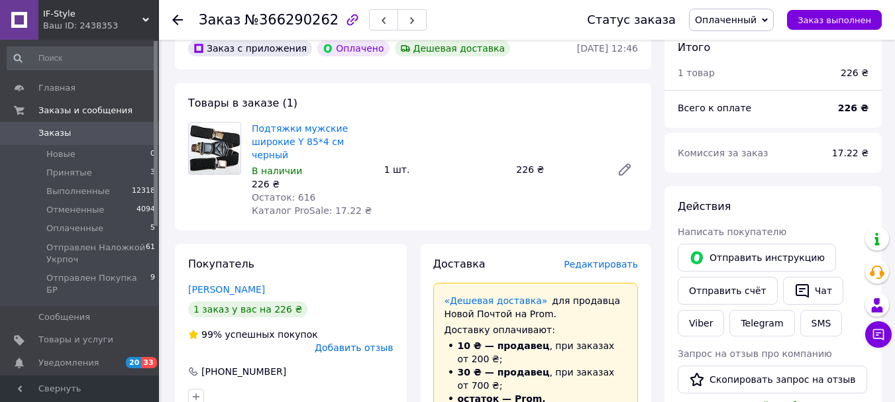
scroll to position [354, 0]
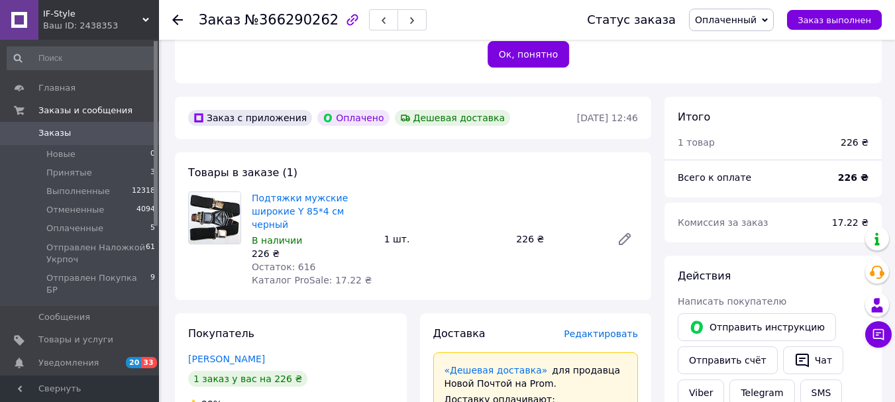
click at [756, 21] on span "Оплаченный" at bounding box center [726, 20] width 62 height 11
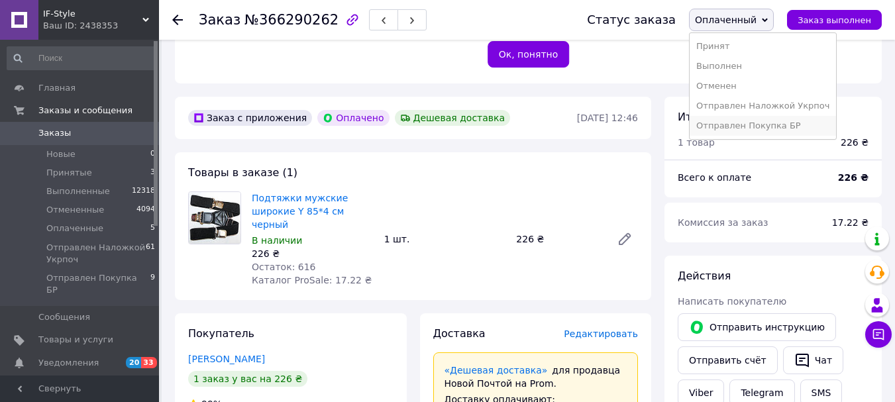
click at [769, 130] on li "Отправлен Покупка БР" at bounding box center [762, 126] width 146 height 20
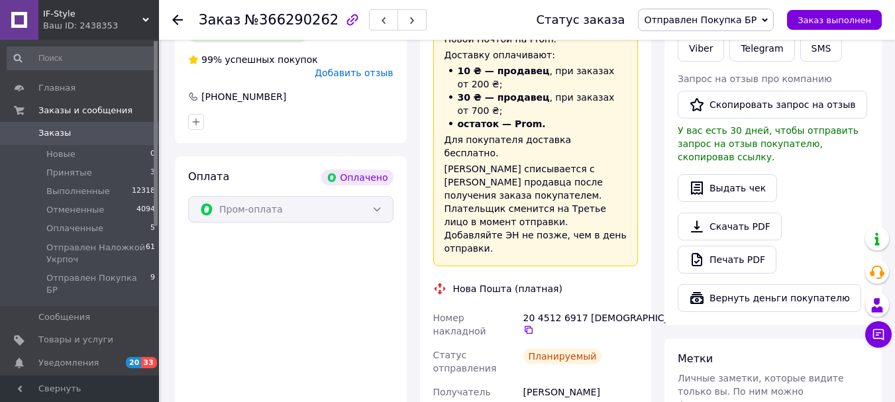
scroll to position [619, 0]
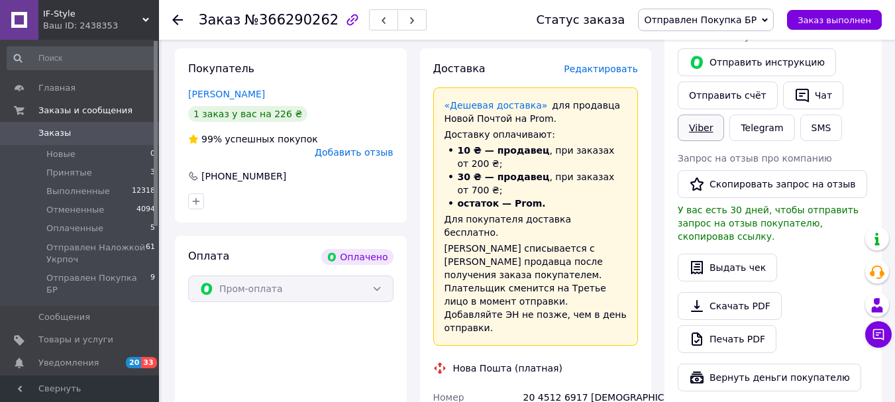
click at [704, 117] on link "Viber" at bounding box center [701, 128] width 46 height 26
click at [74, 228] on span "Оплаченные" at bounding box center [74, 229] width 57 height 12
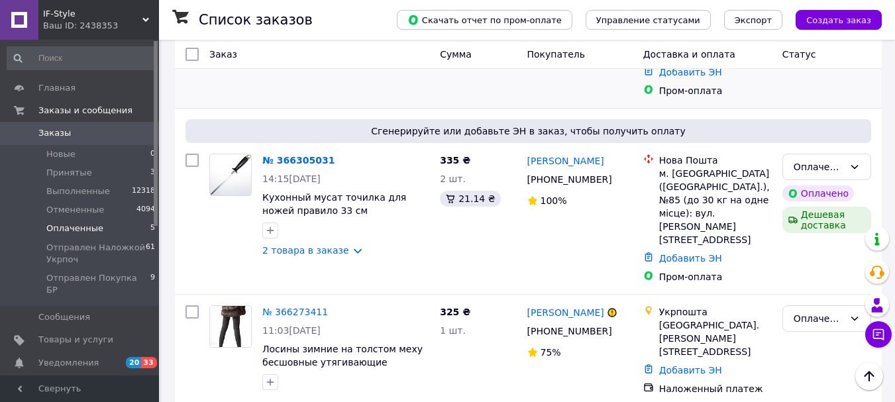
scroll to position [166, 0]
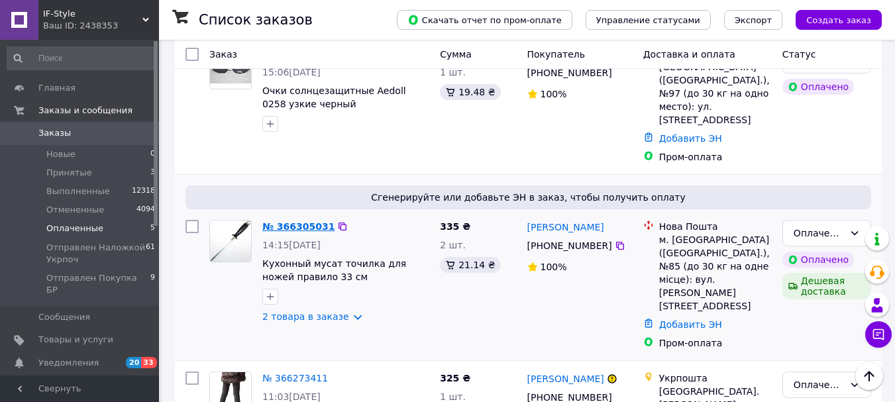
click at [299, 221] on link "№ 366305031" at bounding box center [298, 226] width 72 height 11
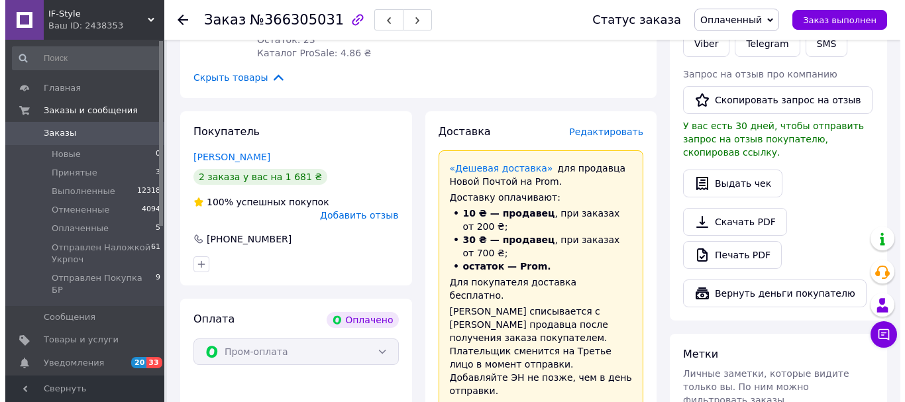
scroll to position [696, 0]
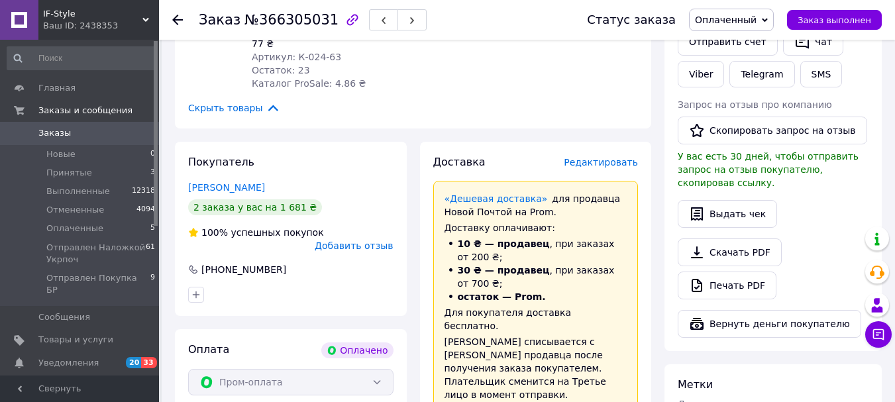
click at [596, 157] on span "Редактировать" at bounding box center [601, 162] width 74 height 11
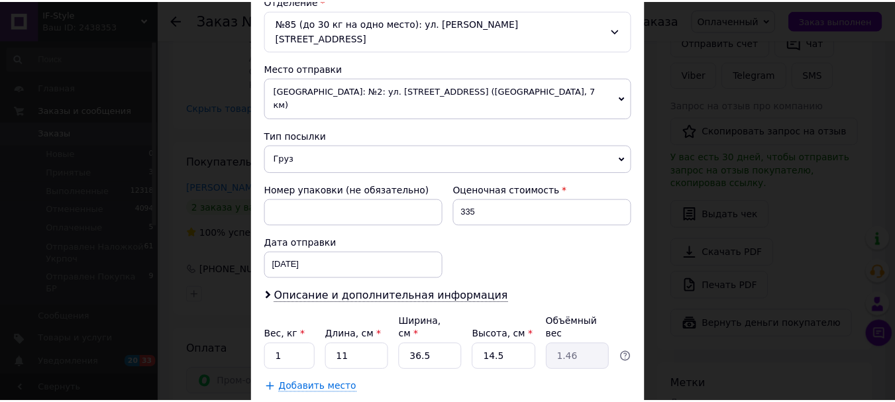
scroll to position [464, 0]
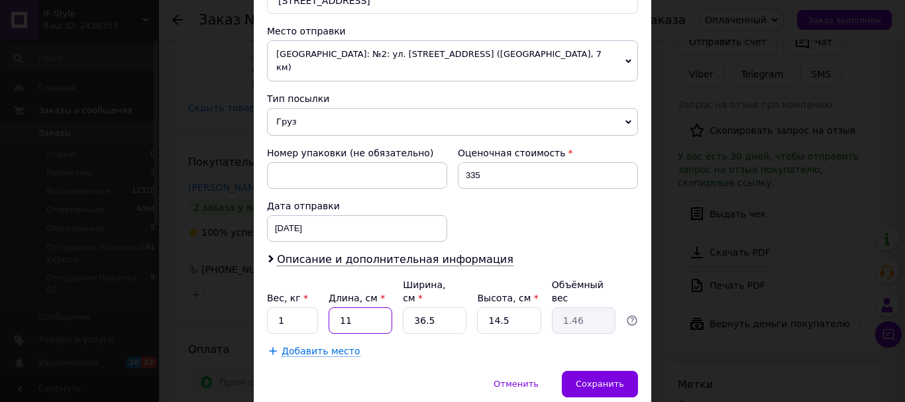
drag, startPoint x: 374, startPoint y: 276, endPoint x: 411, endPoint y: 283, distance: 38.4
click at [346, 307] on input "11" at bounding box center [360, 320] width 64 height 26
drag, startPoint x: 435, startPoint y: 281, endPoint x: 413, endPoint y: 275, distance: 23.5
click at [413, 307] on input "36.5" at bounding box center [435, 320] width 64 height 26
type input "4"
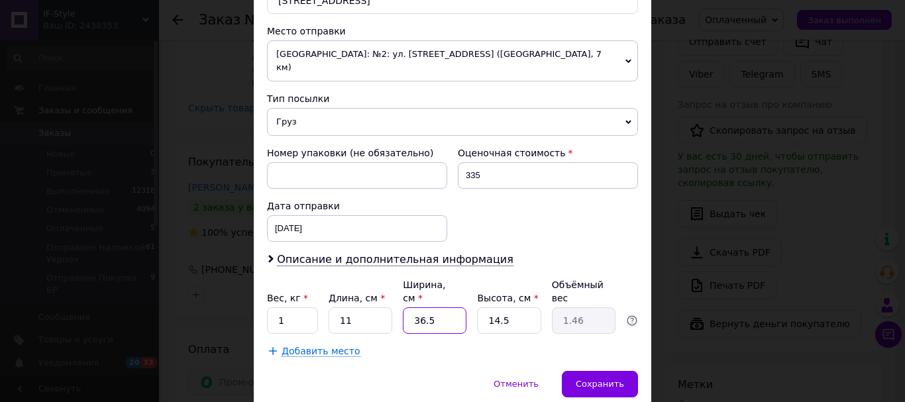
type input "0.16"
type input "40"
type input "1.6"
type input "40"
drag, startPoint x: 360, startPoint y: 272, endPoint x: 336, endPoint y: 267, distance: 23.8
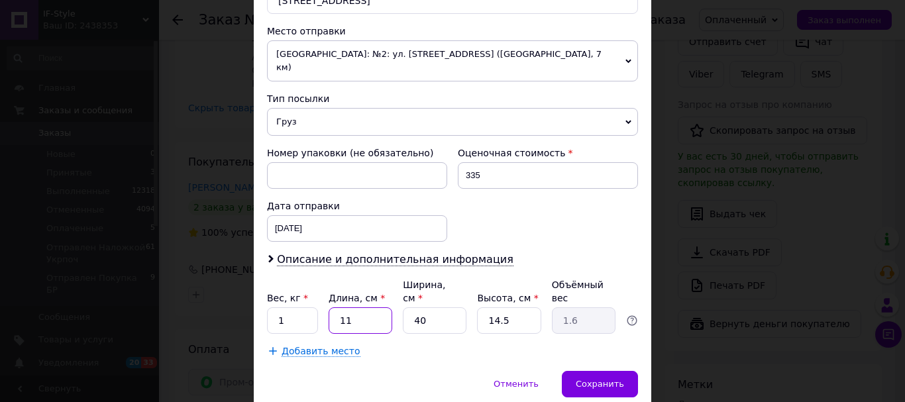
click at [336, 307] on input "11" at bounding box center [360, 320] width 64 height 26
type input "5"
type input "0.73"
drag, startPoint x: 349, startPoint y: 273, endPoint x: 336, endPoint y: 269, distance: 13.8
click at [336, 307] on input "5" at bounding box center [360, 320] width 64 height 26
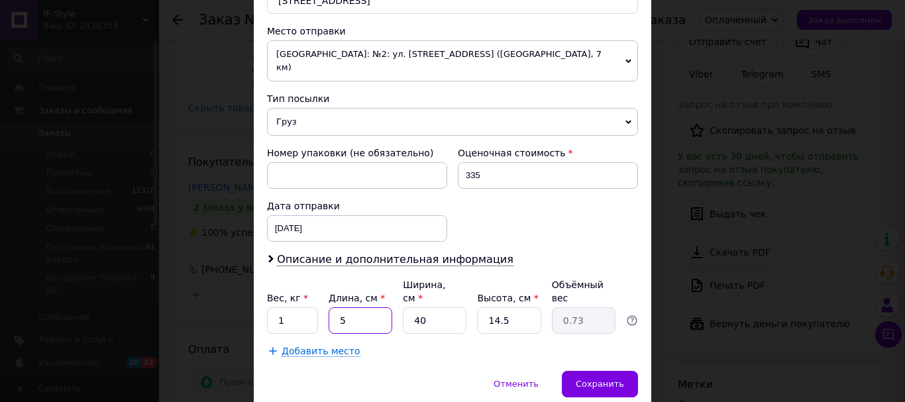
type input "6"
type input "0.87"
drag, startPoint x: 348, startPoint y: 274, endPoint x: 336, endPoint y: 272, distance: 11.4
click at [336, 307] on input "6" at bounding box center [360, 320] width 64 height 26
type input "1"
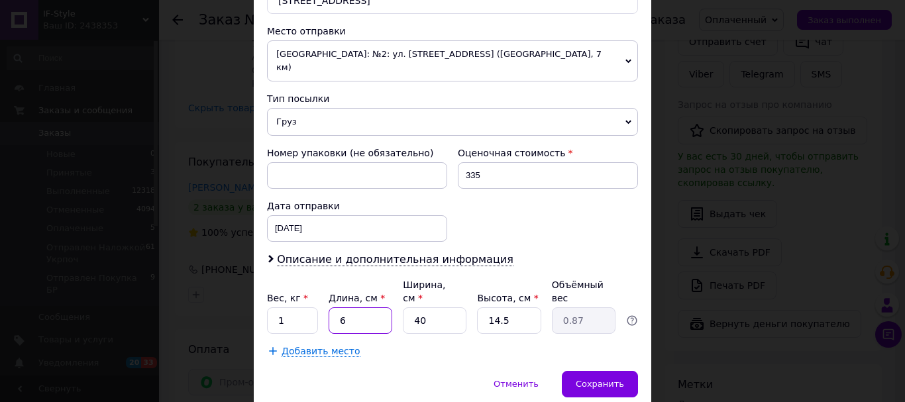
type input "0.14"
type input "10"
type input "1.45"
type input "10"
click at [595, 371] on div "Сохранить" at bounding box center [600, 384] width 76 height 26
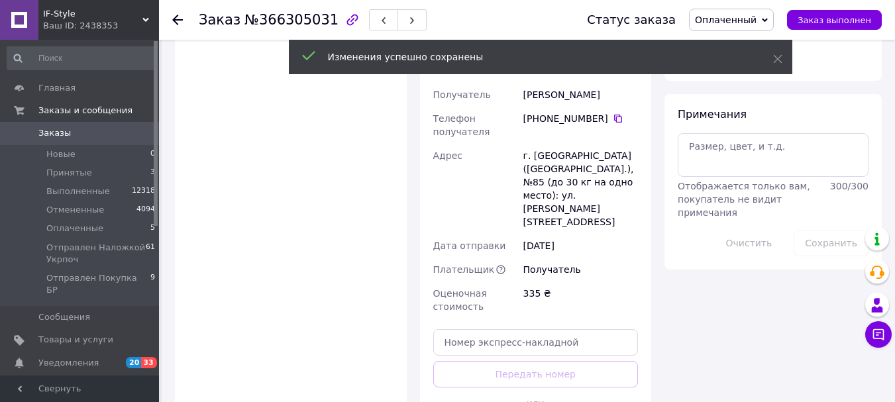
scroll to position [1093, 0]
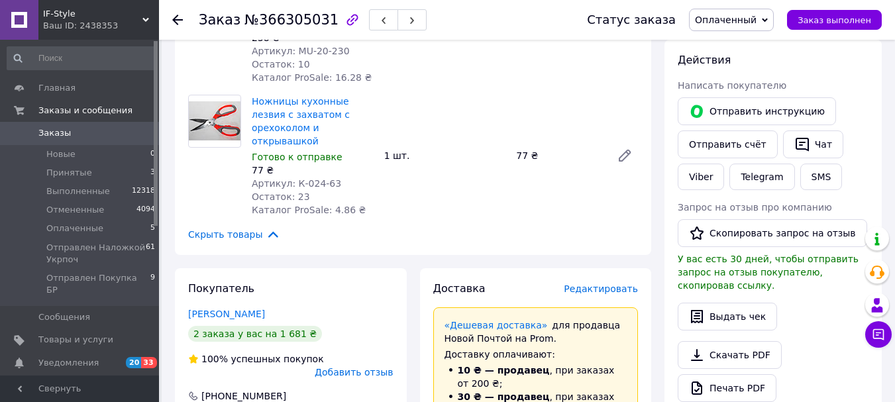
scroll to position [564, 0]
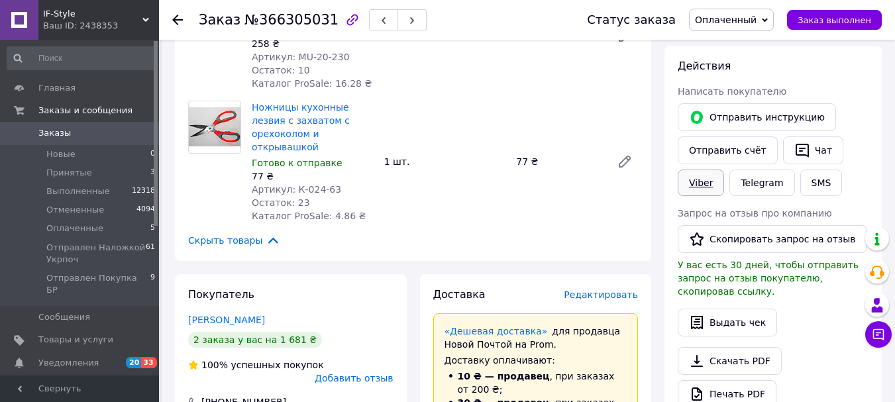
click at [705, 170] on link "Viber" at bounding box center [701, 183] width 46 height 26
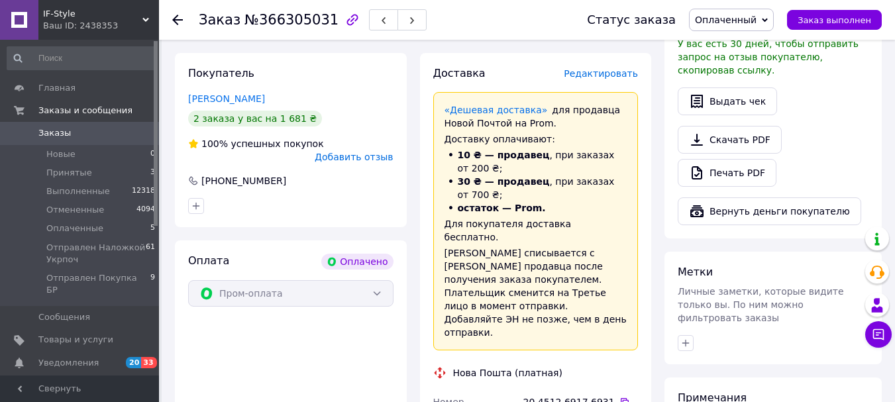
scroll to position [829, 0]
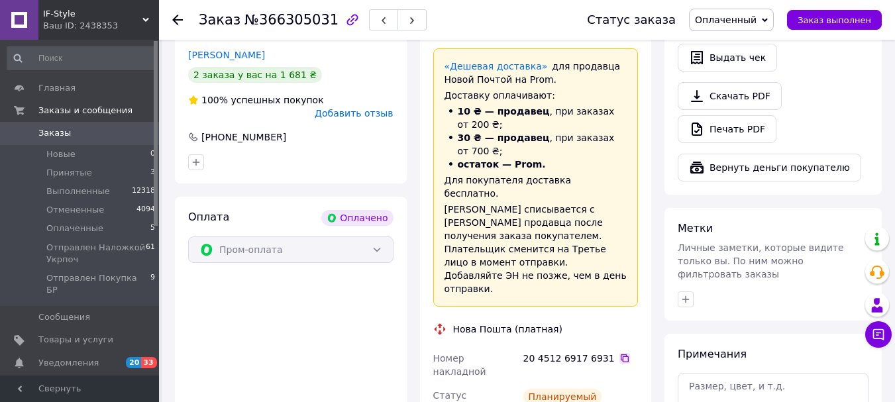
click at [619, 353] on icon at bounding box center [624, 358] width 11 height 11
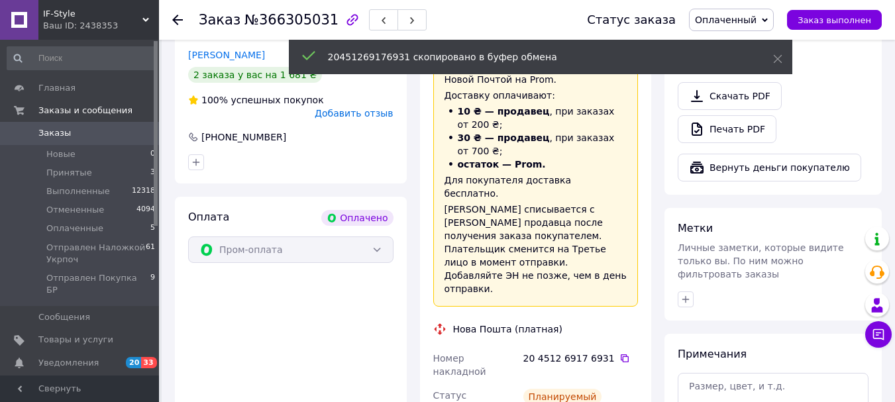
click at [768, 23] on span "Оплаченный" at bounding box center [731, 20] width 85 height 23
click at [793, 125] on li "Отправлен Покупка БР" at bounding box center [762, 126] width 146 height 20
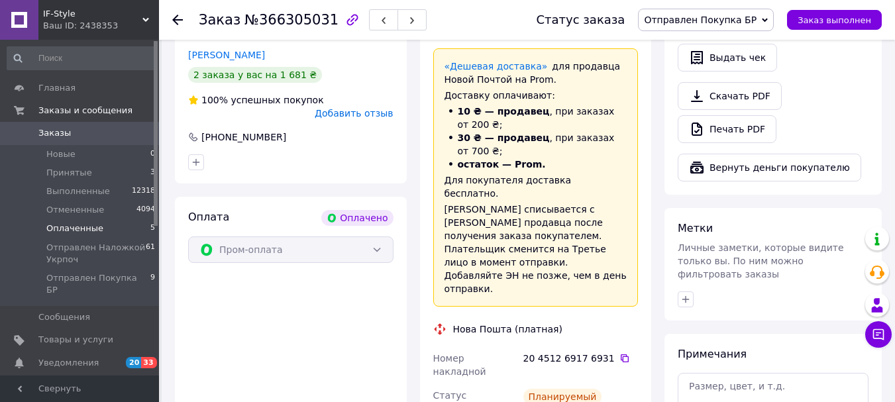
click at [78, 223] on span "Оплаченные" at bounding box center [74, 229] width 57 height 12
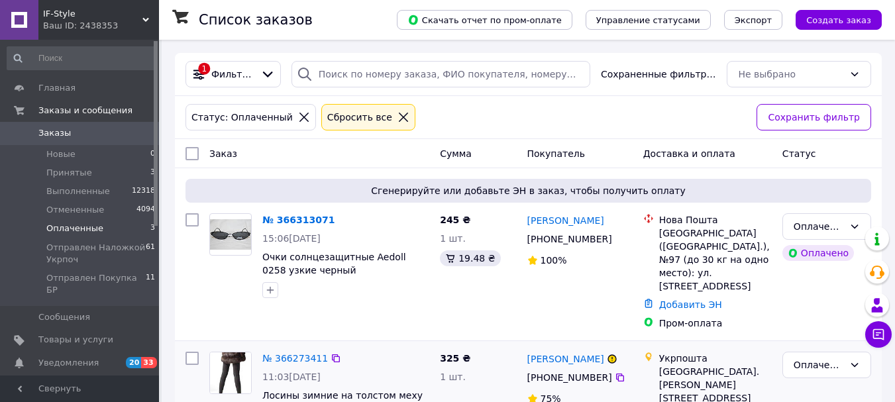
scroll to position [66, 0]
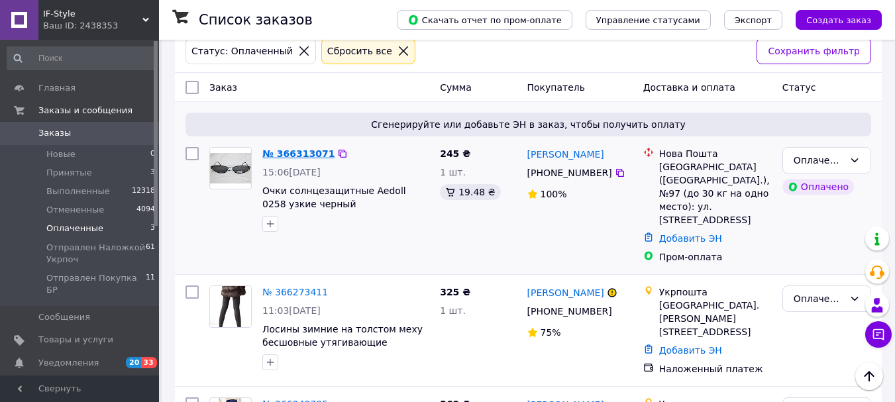
click at [283, 156] on link "№ 366313071" at bounding box center [298, 153] width 72 height 11
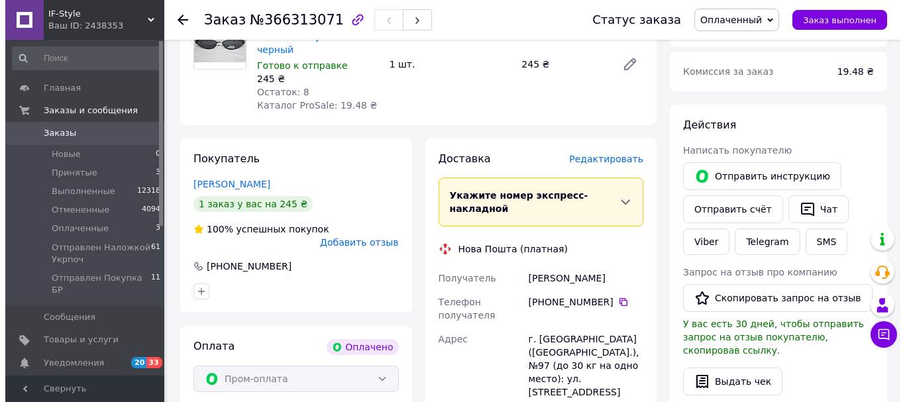
scroll to position [530, 0]
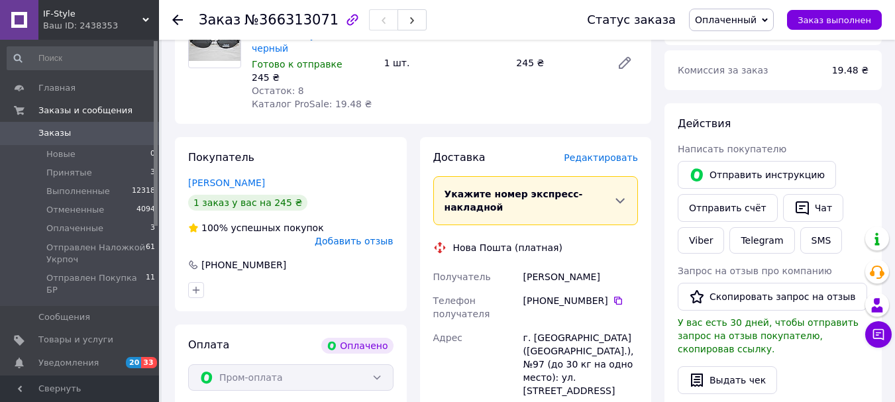
click at [602, 152] on span "Редактировать" at bounding box center [601, 157] width 74 height 11
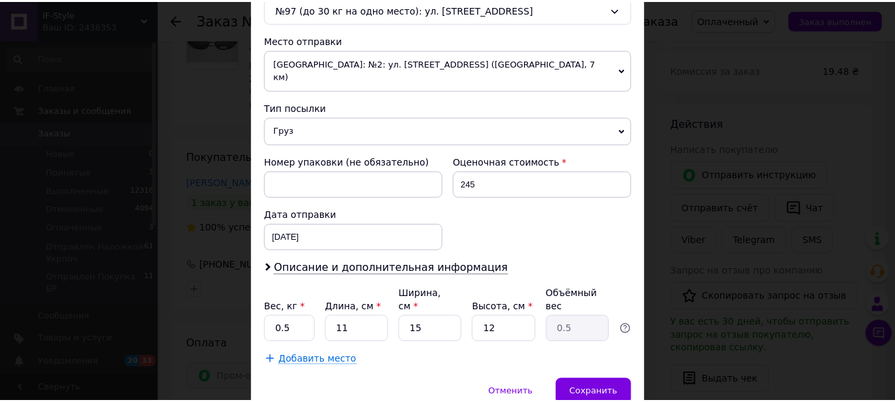
scroll to position [464, 0]
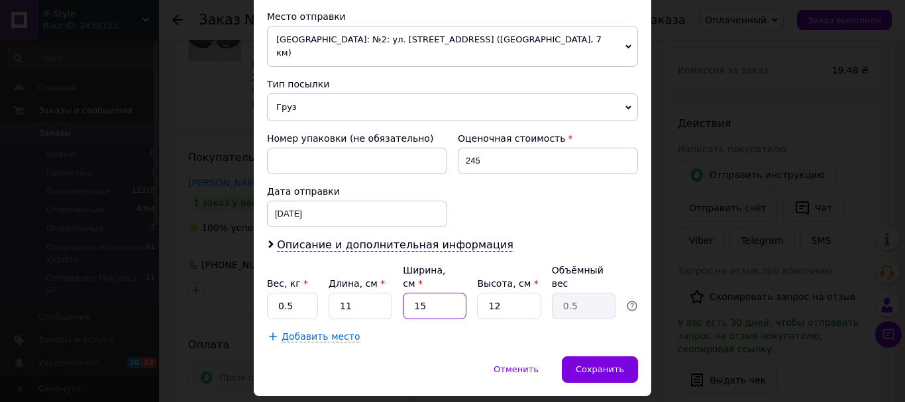
drag, startPoint x: 430, startPoint y: 279, endPoint x: 405, endPoint y: 272, distance: 26.2
click at [405, 293] on input "15" at bounding box center [435, 306] width 64 height 26
type input "2"
type input "0.1"
type input "20"
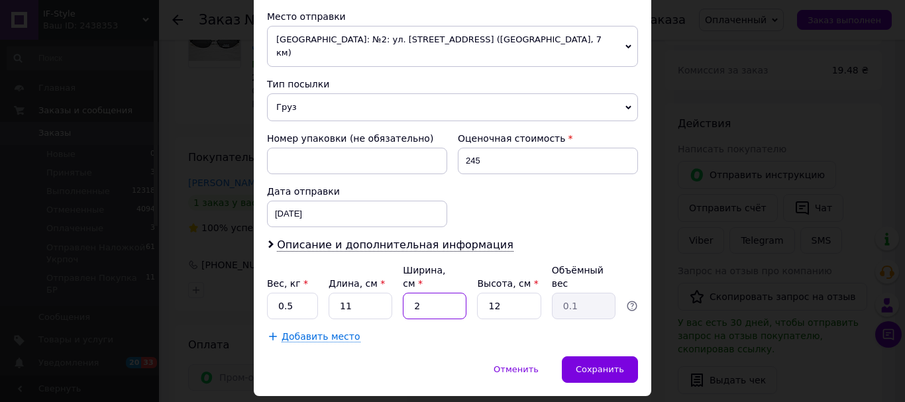
type input "0.66"
type input "20"
click at [609, 364] on span "Сохранить" at bounding box center [600, 369] width 48 height 10
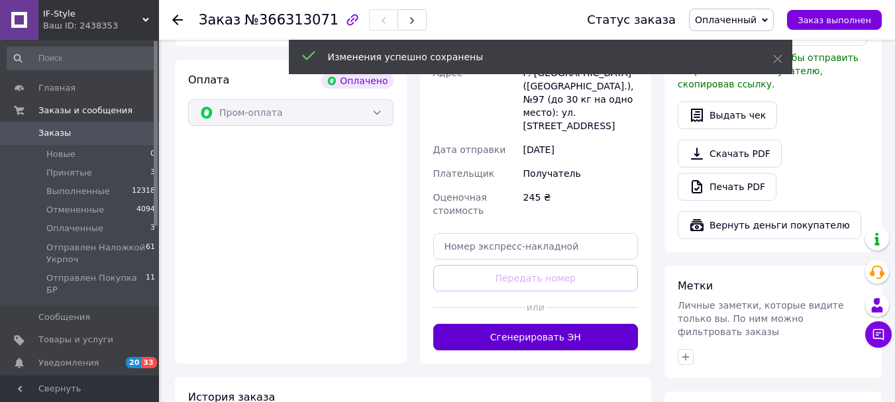
click at [572, 324] on button "Сгенерировать ЭН" at bounding box center [535, 337] width 205 height 26
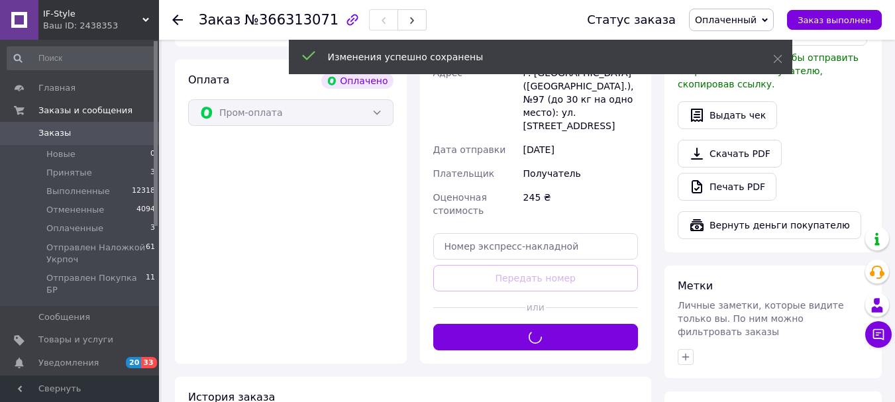
scroll to position [530, 0]
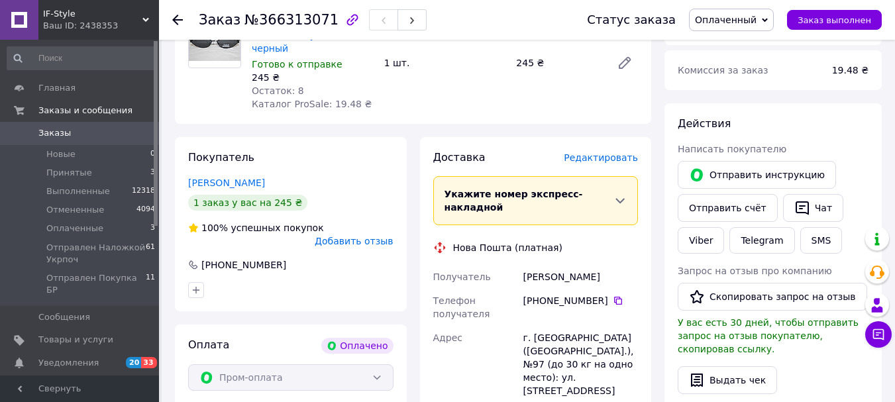
click at [756, 17] on span "Оплаченный" at bounding box center [726, 20] width 62 height 11
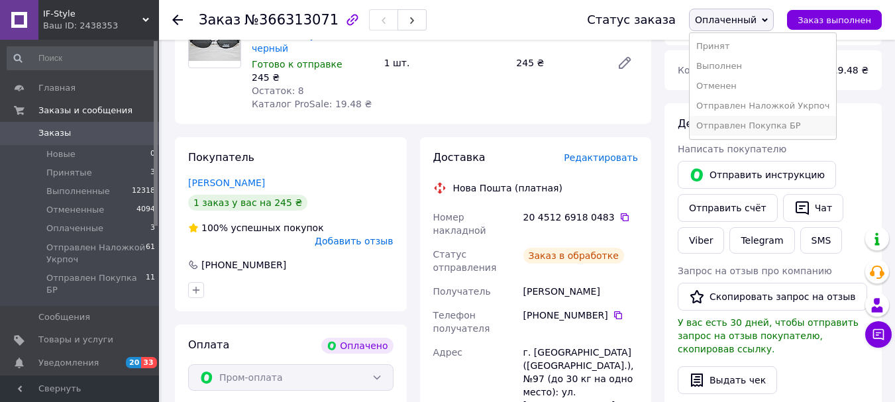
click at [756, 128] on li "Отправлен Покупка БР" at bounding box center [762, 126] width 146 height 20
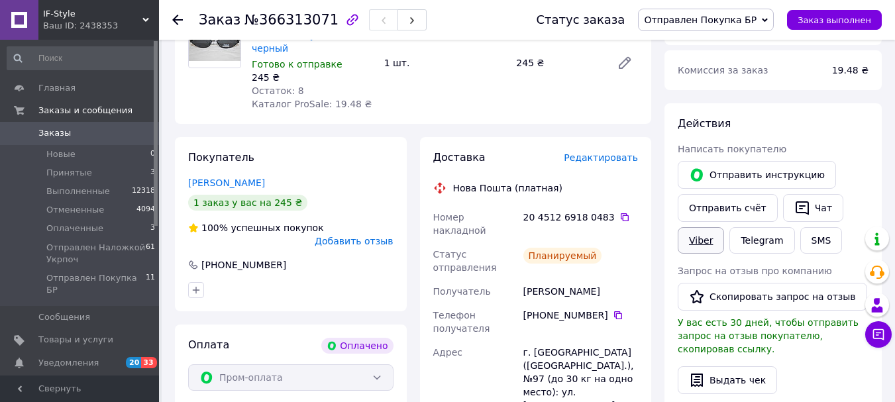
click at [708, 228] on link "Viber" at bounding box center [701, 240] width 46 height 26
click at [619, 212] on icon at bounding box center [624, 217] width 11 height 11
click at [79, 230] on span "Оплаченные" at bounding box center [74, 229] width 57 height 12
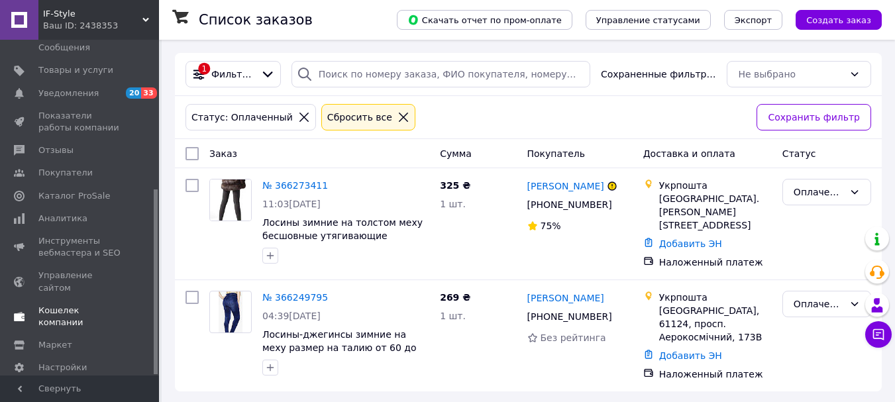
scroll to position [272, 0]
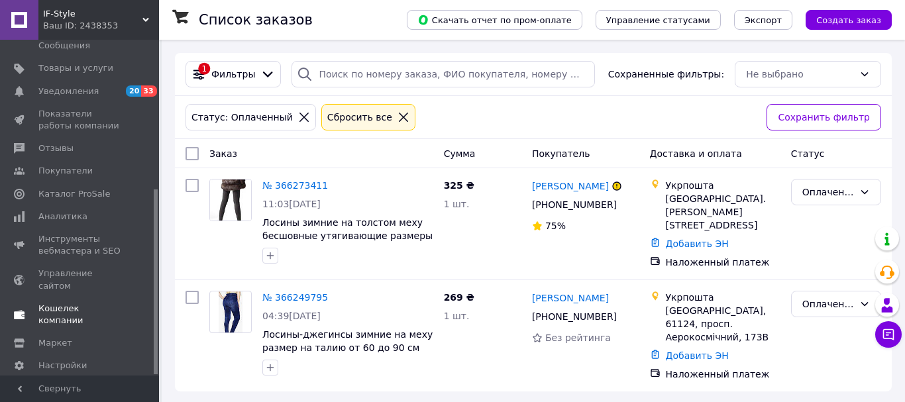
click at [101, 303] on span "Кошелек компании" at bounding box center [80, 315] width 84 height 24
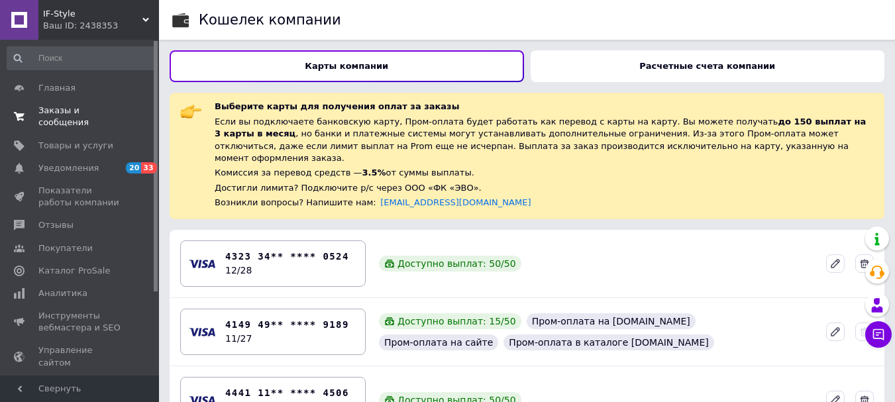
click at [66, 116] on span "Заказы и сообщения" at bounding box center [80, 117] width 84 height 24
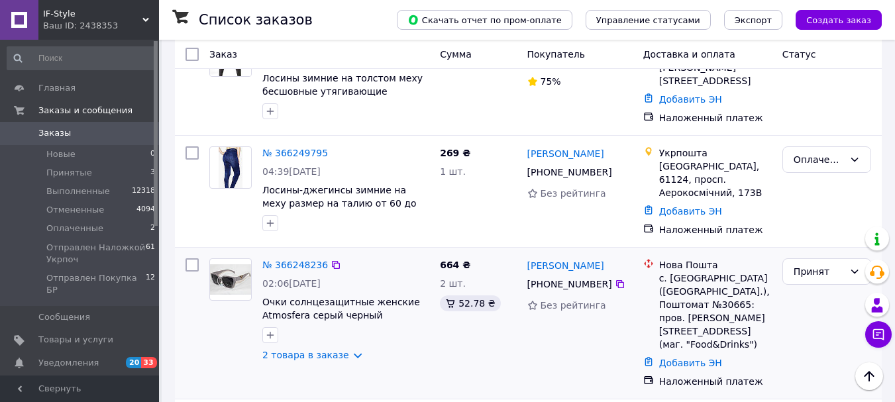
scroll to position [795, 0]
